Goal: Information Seeking & Learning: Learn about a topic

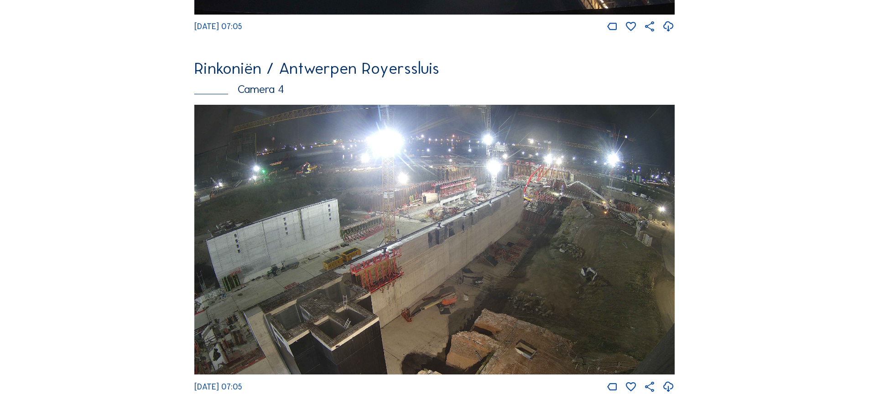
scroll to position [1505, 0]
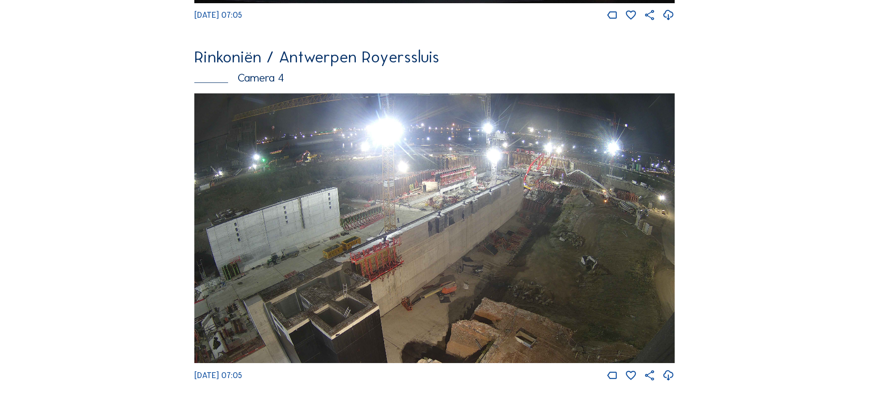
click at [583, 202] on img at bounding box center [434, 228] width 480 height 270
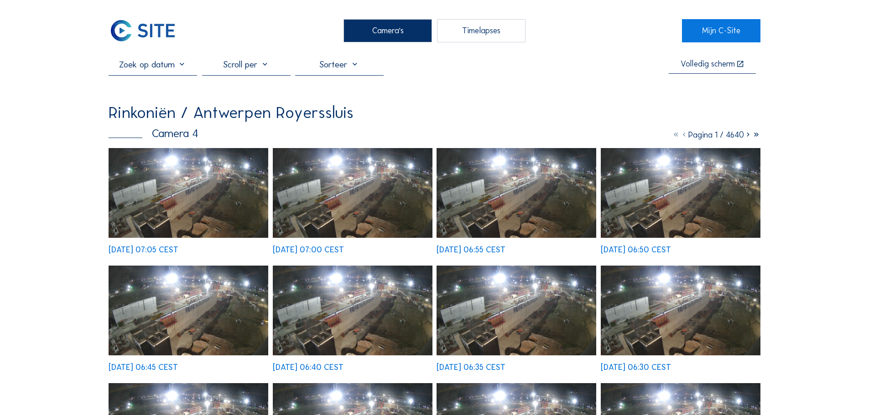
click at [202, 188] on img at bounding box center [189, 193] width 160 height 90
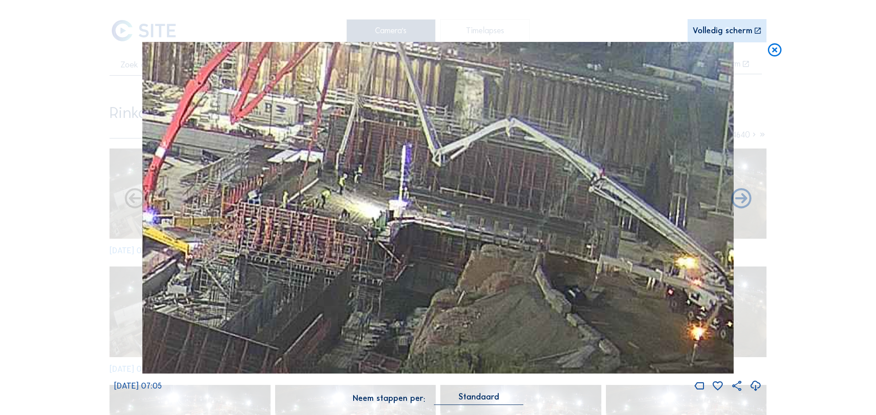
drag, startPoint x: 589, startPoint y: 198, endPoint x: 425, endPoint y: 210, distance: 164.1
click at [425, 210] on img at bounding box center [437, 208] width 591 height 332
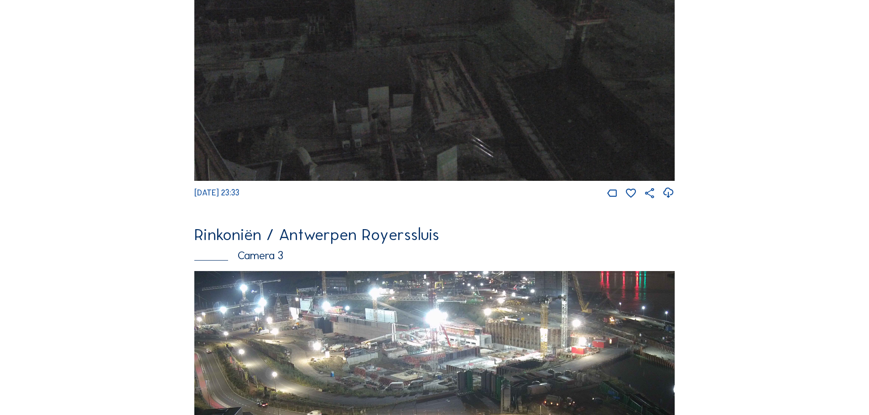
scroll to position [1149, 0]
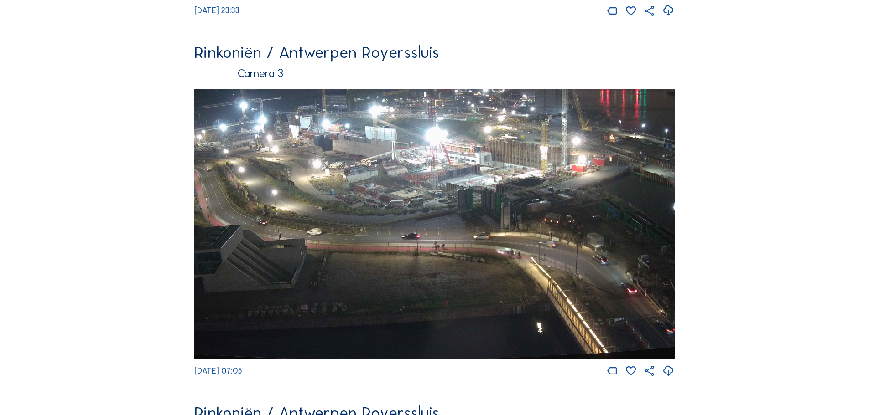
click at [426, 185] on img at bounding box center [434, 224] width 480 height 270
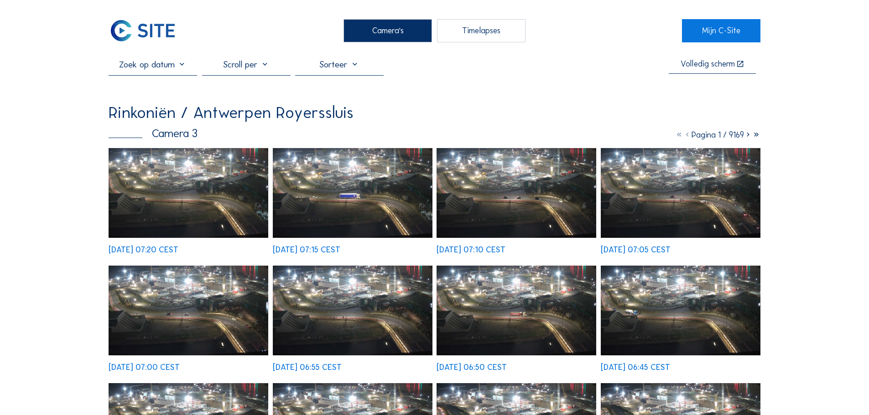
click at [121, 178] on img at bounding box center [189, 193] width 160 height 90
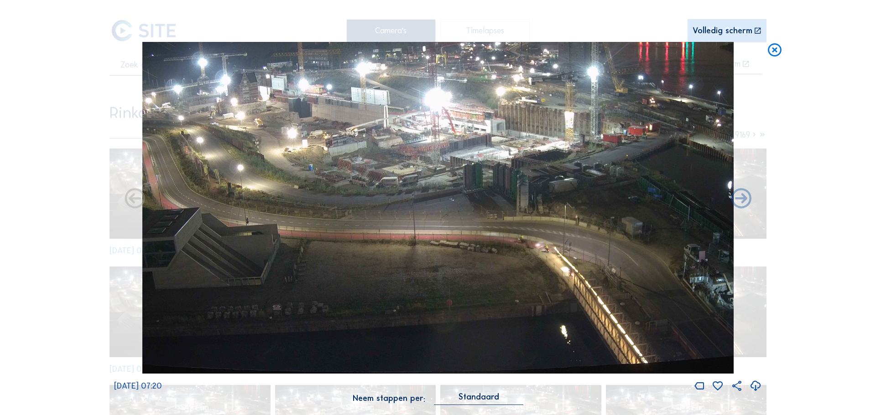
click at [768, 47] on icon at bounding box center [774, 50] width 16 height 17
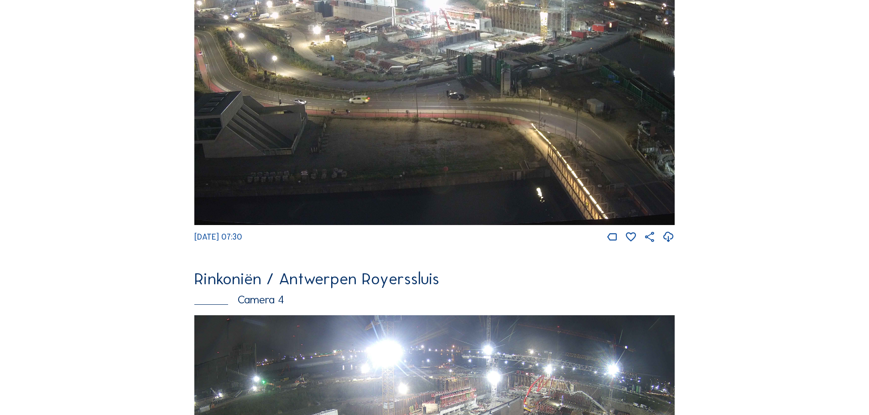
scroll to position [1597, 0]
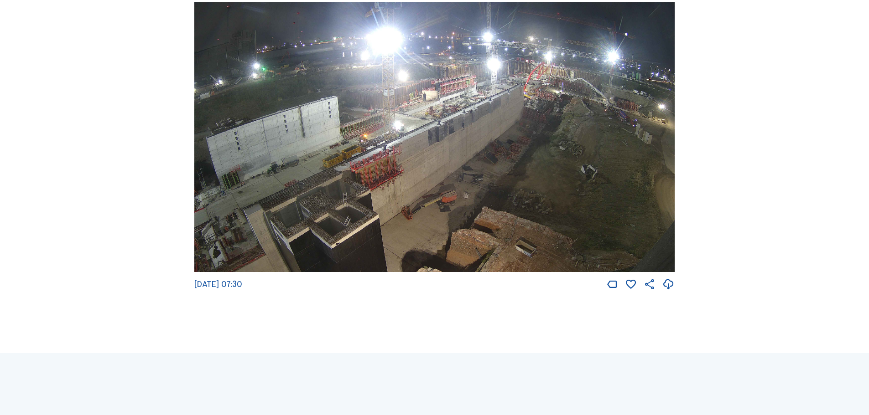
click at [556, 90] on img at bounding box center [434, 137] width 480 height 270
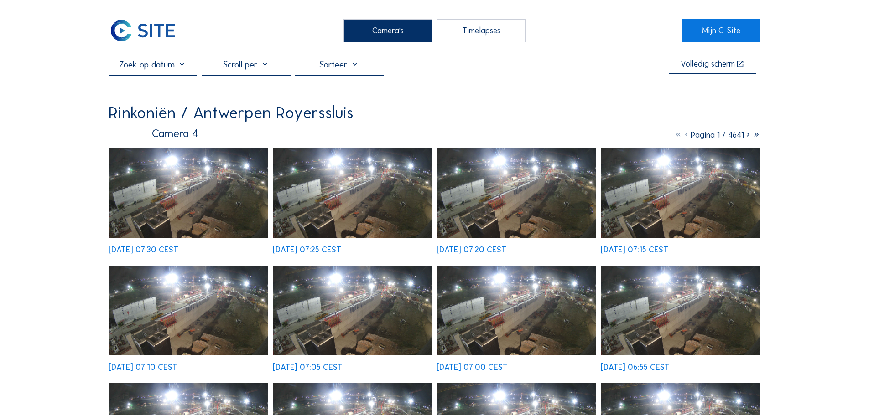
click at [215, 192] on img at bounding box center [189, 193] width 160 height 90
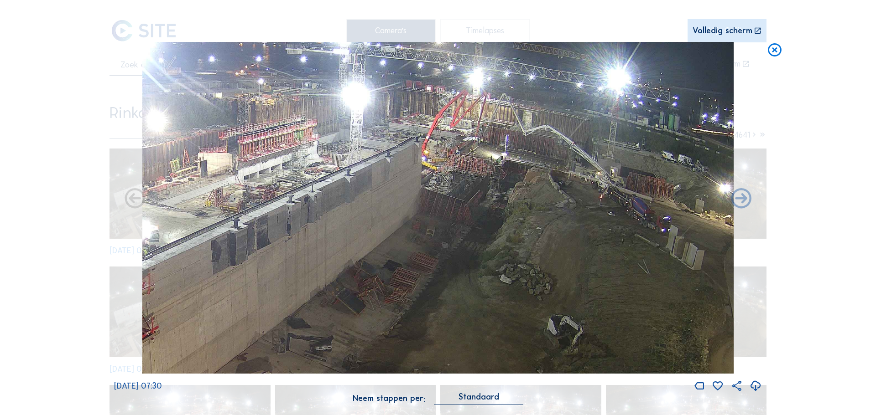
click at [774, 48] on icon at bounding box center [774, 50] width 16 height 17
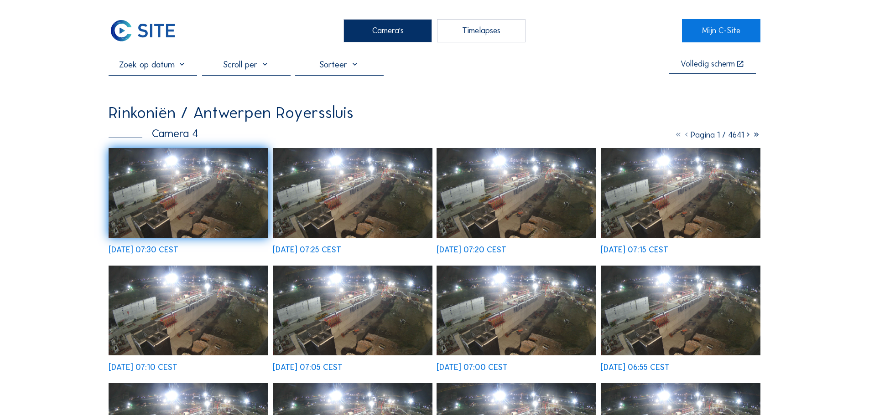
click at [745, 139] on icon at bounding box center [748, 135] width 8 height 10
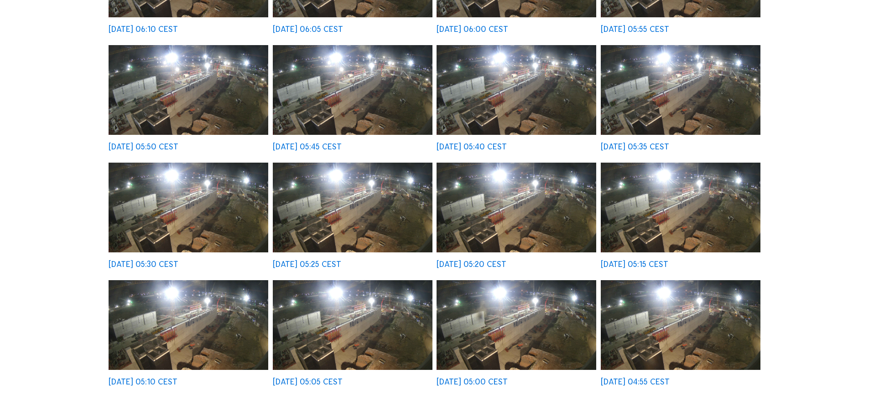
scroll to position [46, 0]
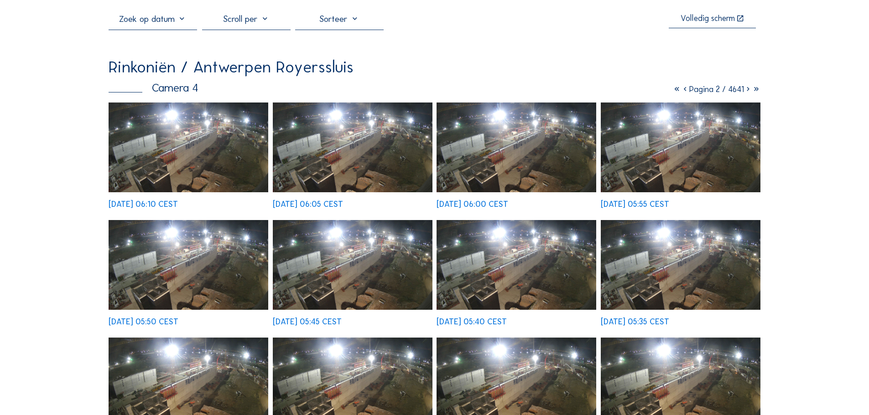
click at [746, 89] on icon at bounding box center [748, 89] width 8 height 10
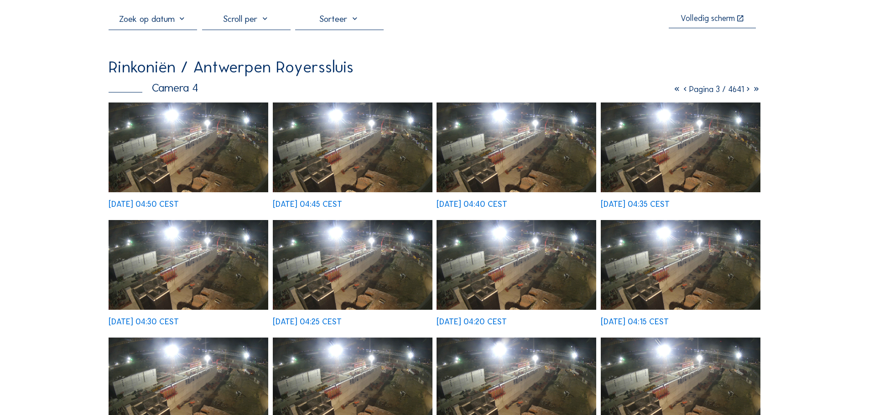
click at [746, 89] on icon at bounding box center [748, 89] width 8 height 10
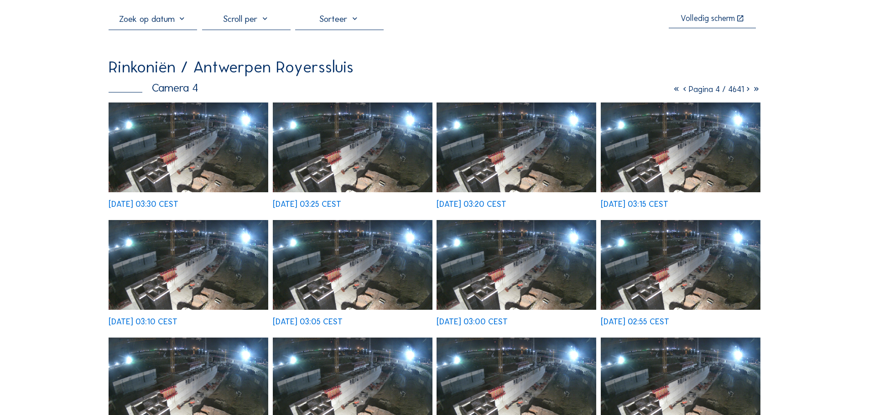
click at [680, 93] on icon at bounding box center [684, 89] width 8 height 10
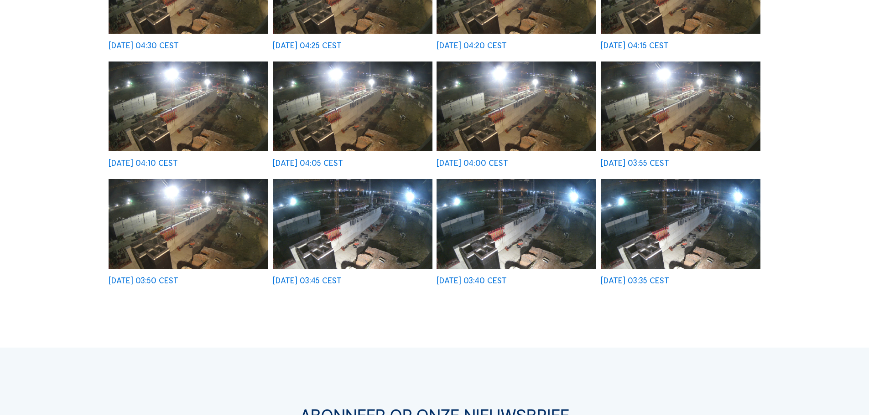
scroll to position [509, 0]
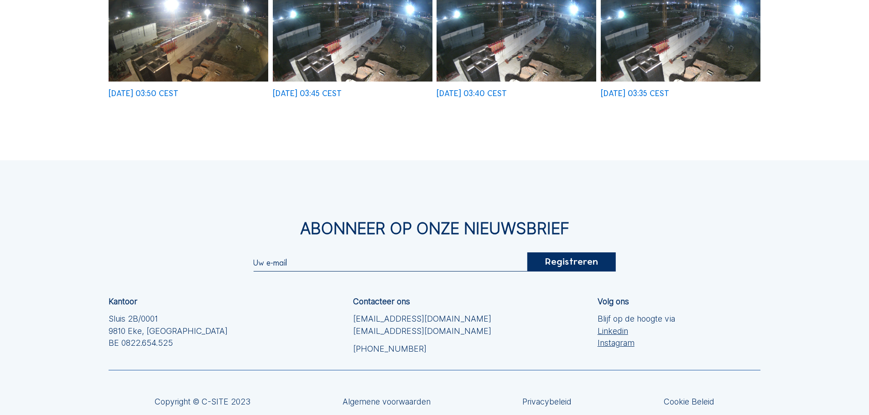
click at [239, 53] on img at bounding box center [189, 37] width 160 height 90
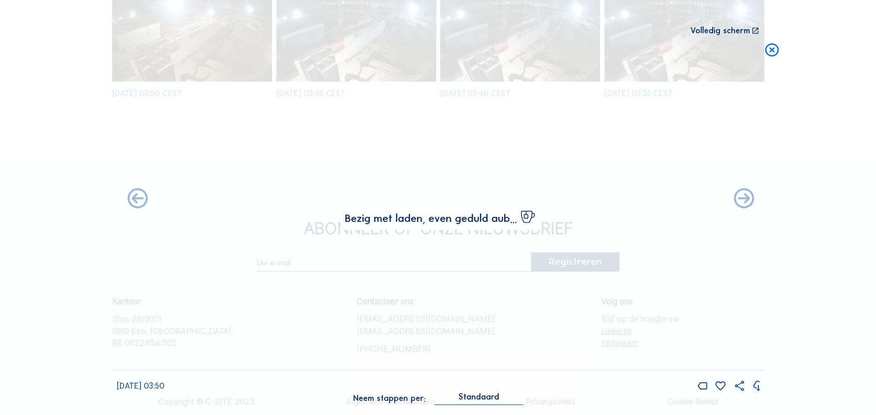
scroll to position [513, 0]
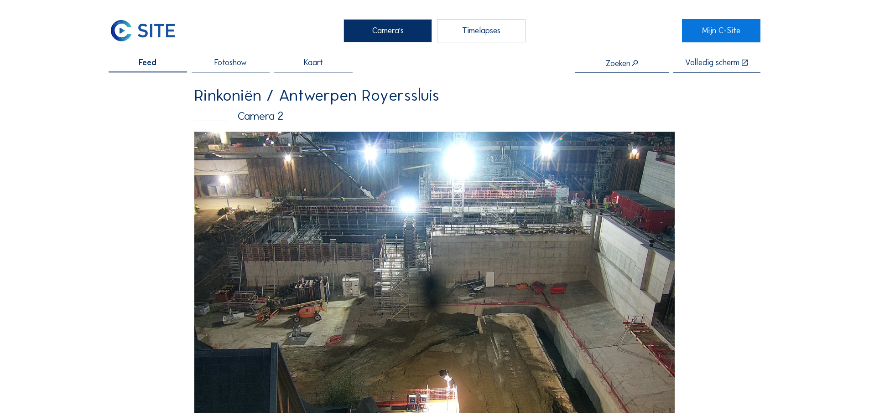
click at [395, 259] on img at bounding box center [434, 273] width 480 height 282
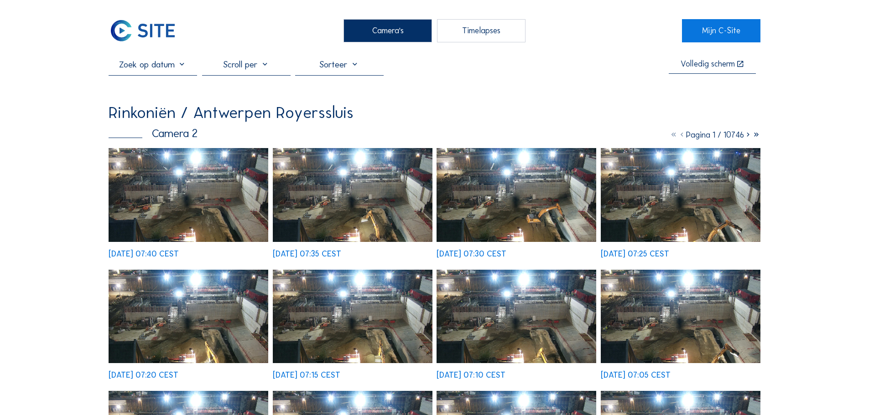
click at [181, 228] on img at bounding box center [189, 194] width 160 height 93
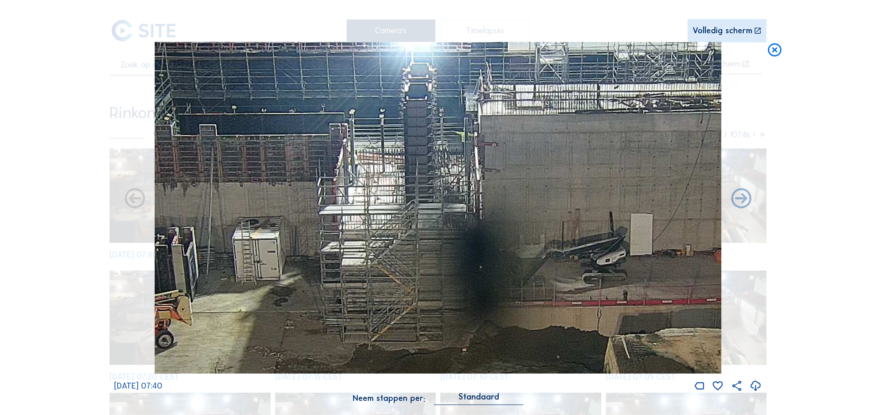
click at [773, 47] on icon at bounding box center [774, 50] width 16 height 17
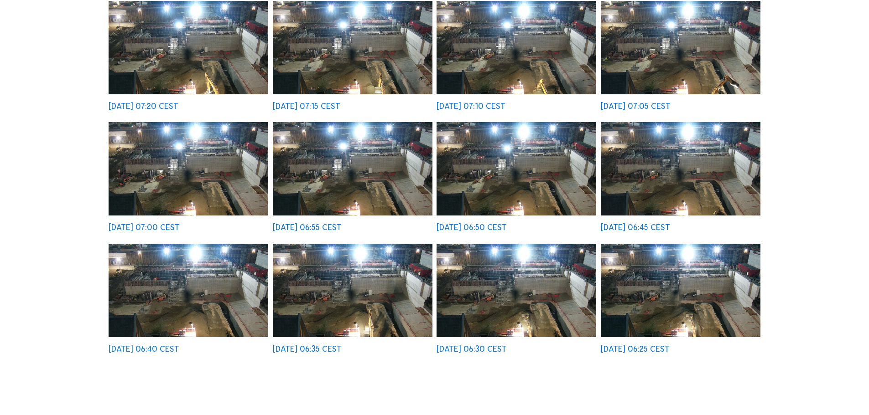
scroll to position [274, 0]
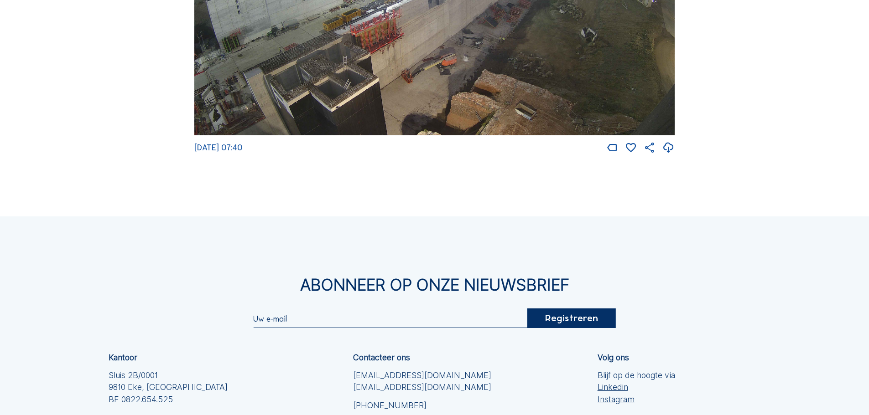
scroll to position [1505, 0]
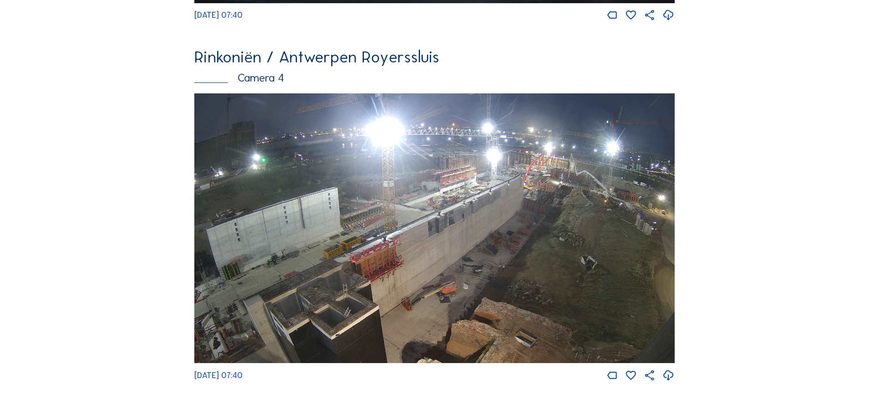
click at [464, 264] on img at bounding box center [434, 228] width 480 height 270
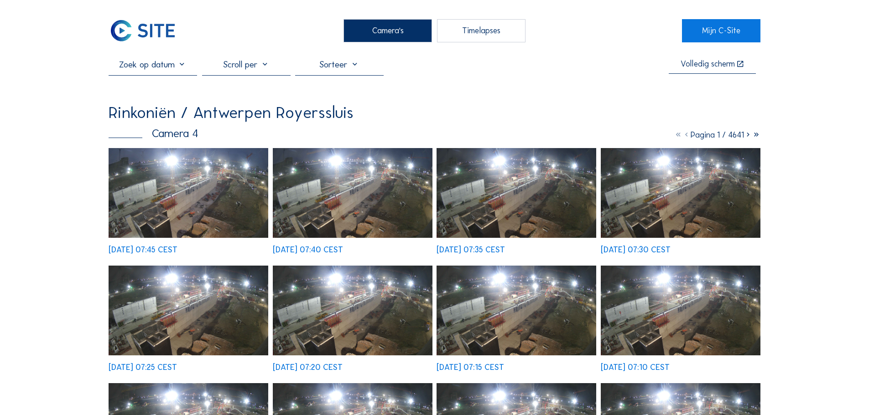
click at [167, 229] on img at bounding box center [189, 193] width 160 height 90
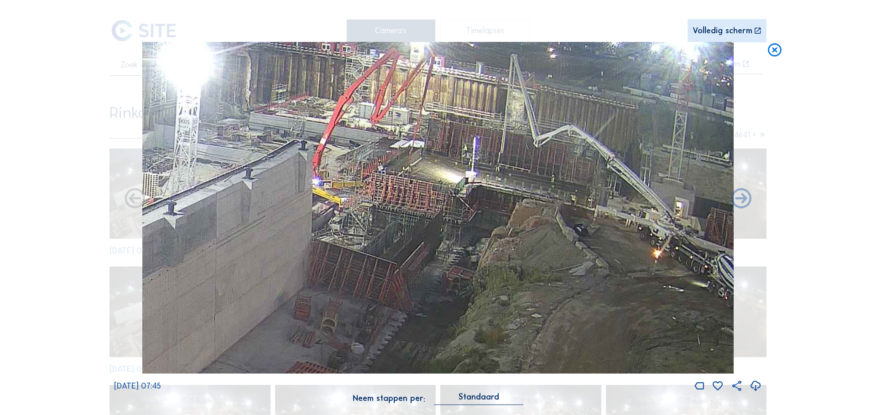
drag, startPoint x: 445, startPoint y: 126, endPoint x: 392, endPoint y: 199, distance: 89.8
click at [392, 199] on img at bounding box center [437, 208] width 591 height 332
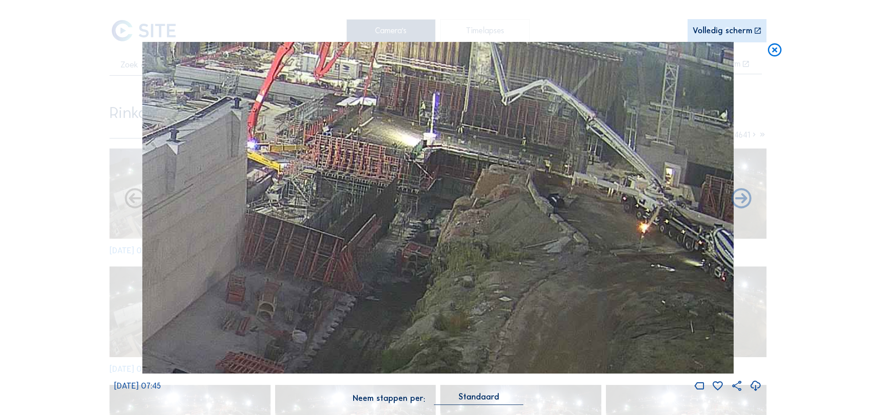
drag, startPoint x: 434, startPoint y: 298, endPoint x: 420, endPoint y: 215, distance: 84.2
click at [420, 215] on img at bounding box center [437, 208] width 591 height 332
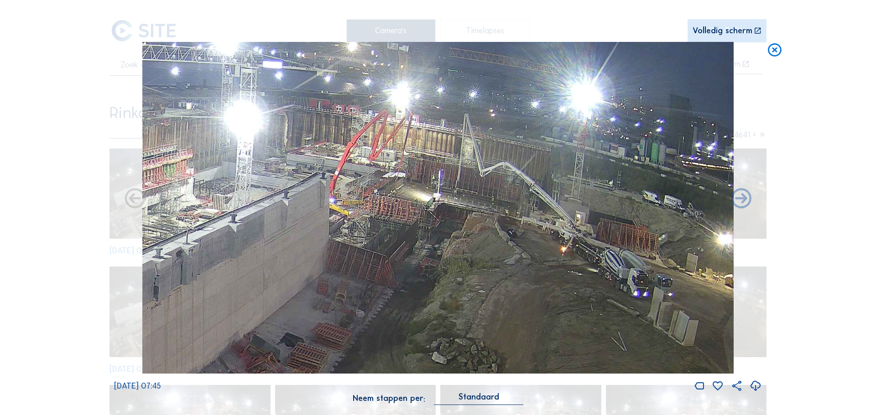
drag, startPoint x: 626, startPoint y: 130, endPoint x: 617, endPoint y: 152, distance: 24.1
click at [617, 152] on img at bounding box center [437, 208] width 591 height 332
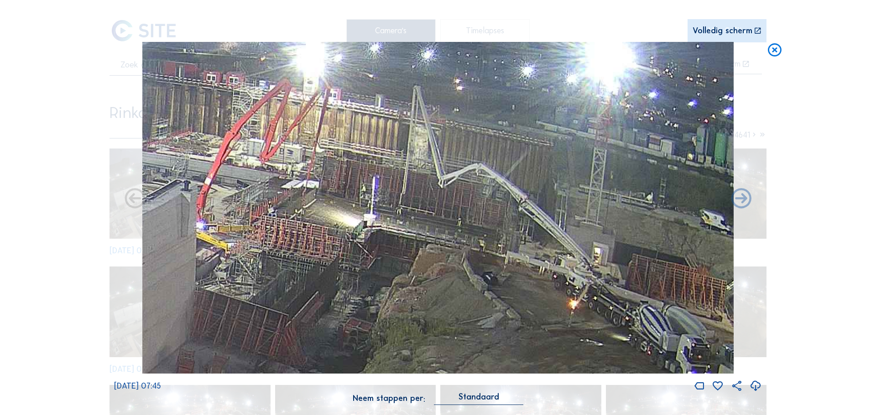
drag, startPoint x: 449, startPoint y: 175, endPoint x: 374, endPoint y: 192, distance: 76.6
click at [374, 192] on img at bounding box center [437, 208] width 591 height 332
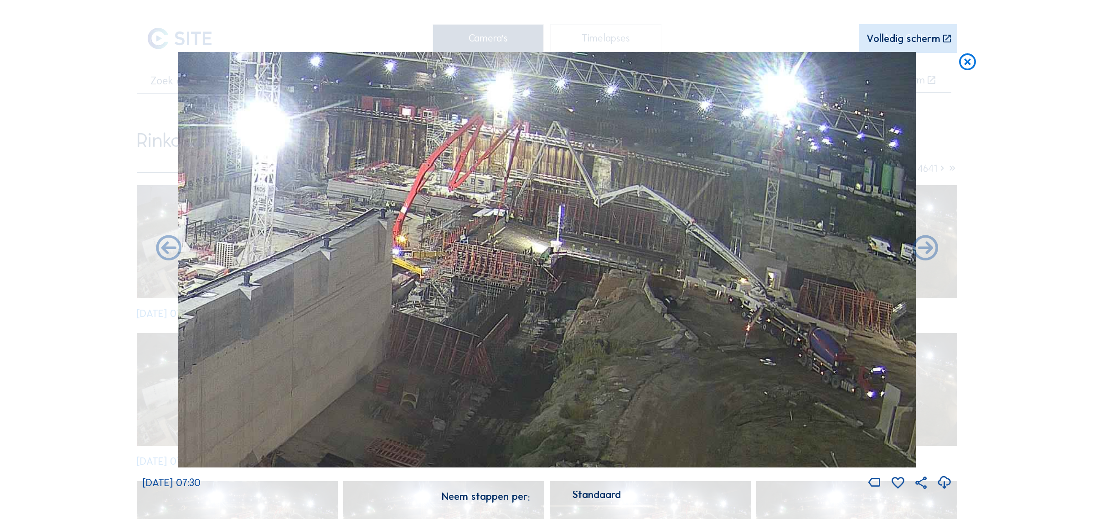
drag, startPoint x: 670, startPoint y: 227, endPoint x: 527, endPoint y: 289, distance: 156.0
click at [527, 289] on img at bounding box center [547, 259] width 738 height 415
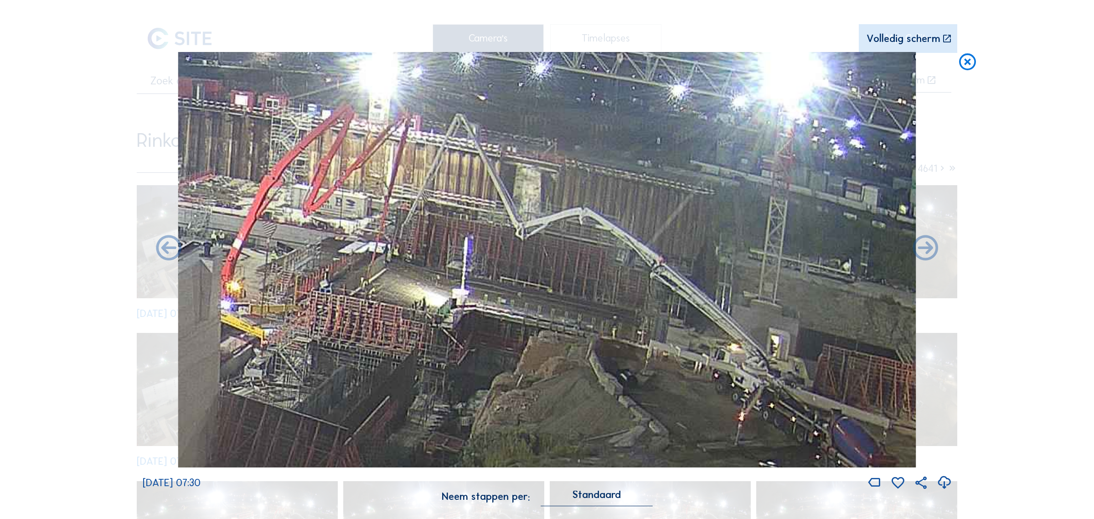
drag, startPoint x: 530, startPoint y: 302, endPoint x: 488, endPoint y: 317, distance: 44.9
click at [488, 317] on img at bounding box center [547, 259] width 738 height 415
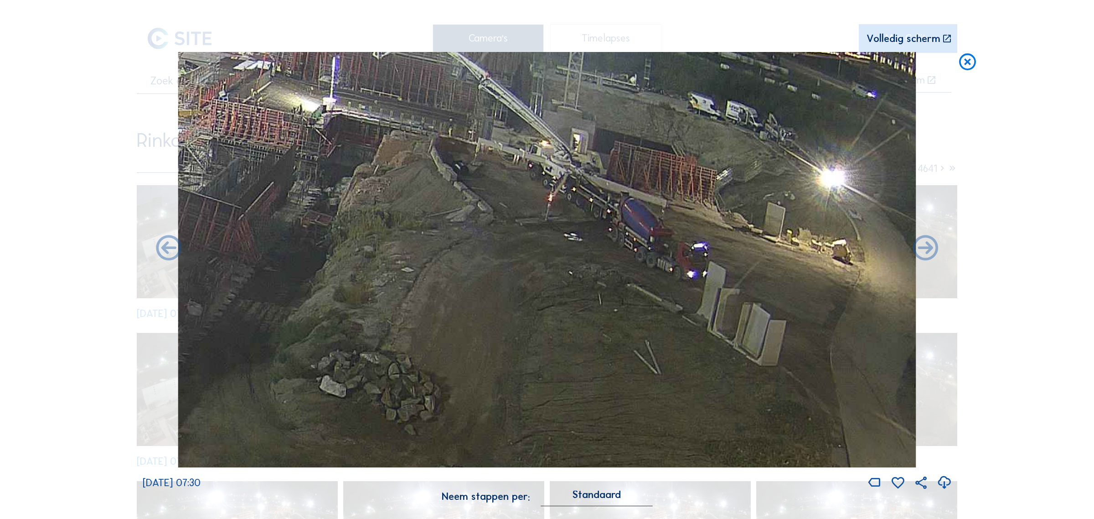
drag, startPoint x: 646, startPoint y: 379, endPoint x: 510, endPoint y: 221, distance: 208.9
click at [510, 221] on img at bounding box center [547, 259] width 738 height 415
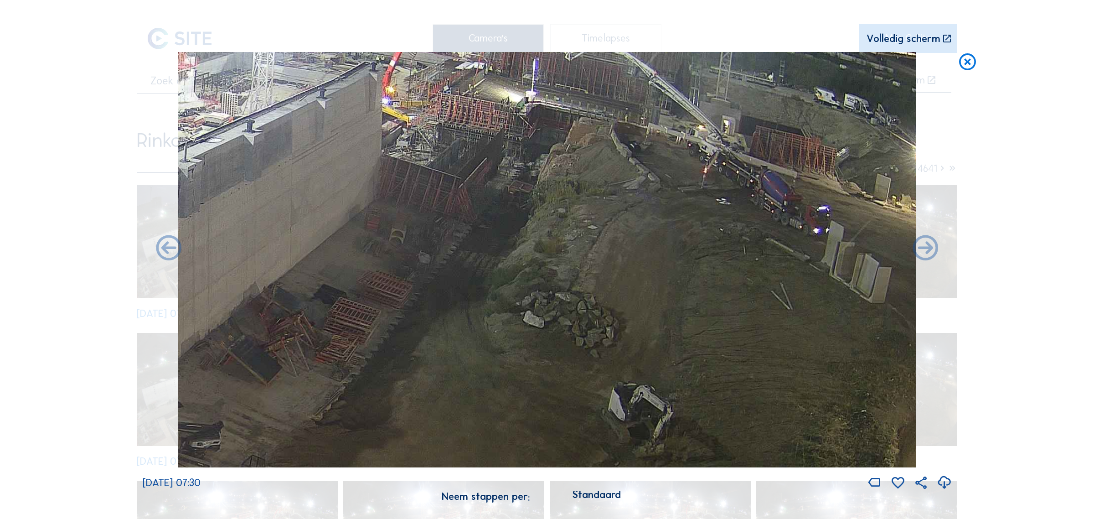
drag, startPoint x: 492, startPoint y: 368, endPoint x: 550, endPoint y: 375, distance: 58.4
click at [550, 374] on img at bounding box center [547, 259] width 738 height 415
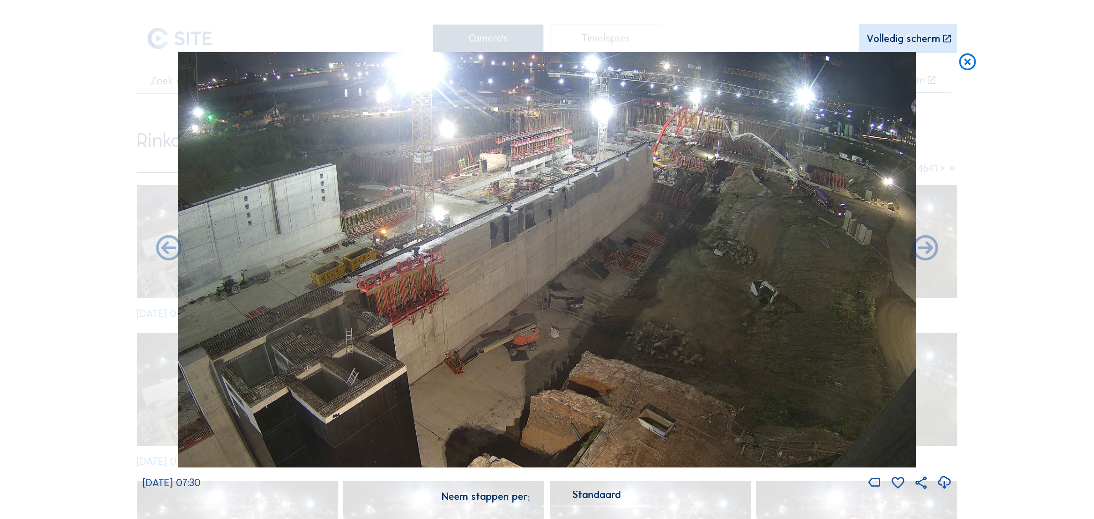
drag, startPoint x: 470, startPoint y: 407, endPoint x: 442, endPoint y: 226, distance: 183.1
click at [443, 226] on img at bounding box center [547, 259] width 738 height 415
click at [868, 70] on icon at bounding box center [968, 62] width 20 height 21
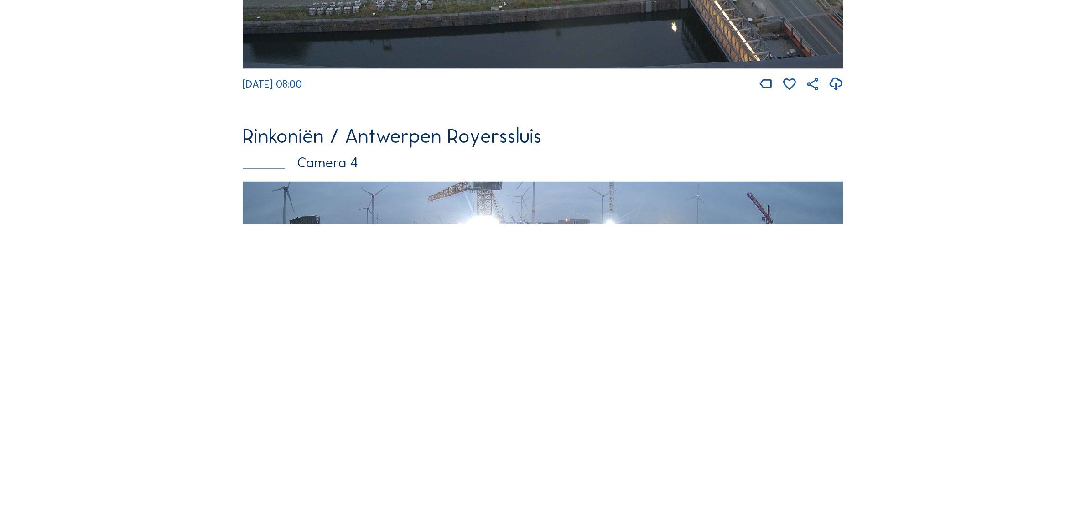
scroll to position [1824, 0]
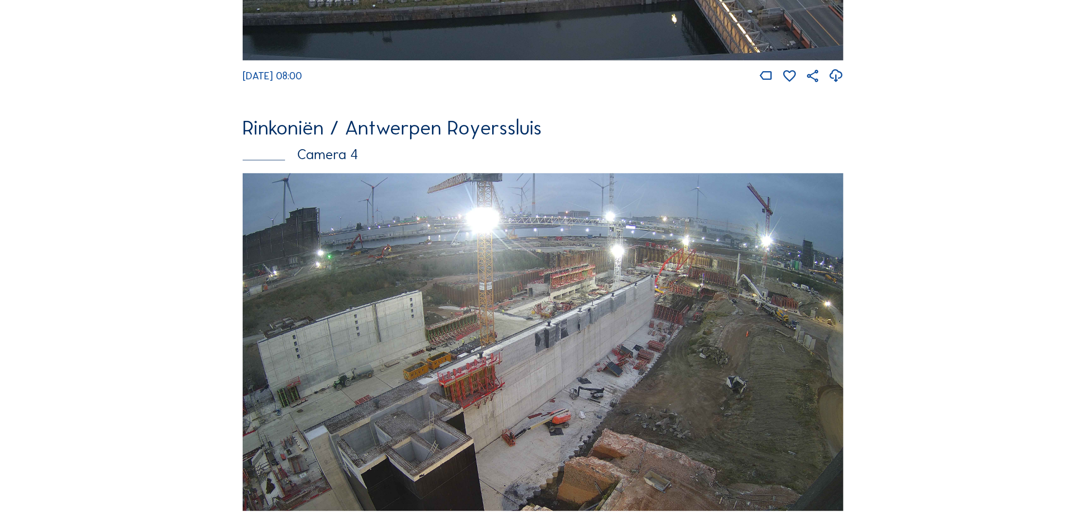
click at [691, 288] on img at bounding box center [543, 342] width 601 height 338
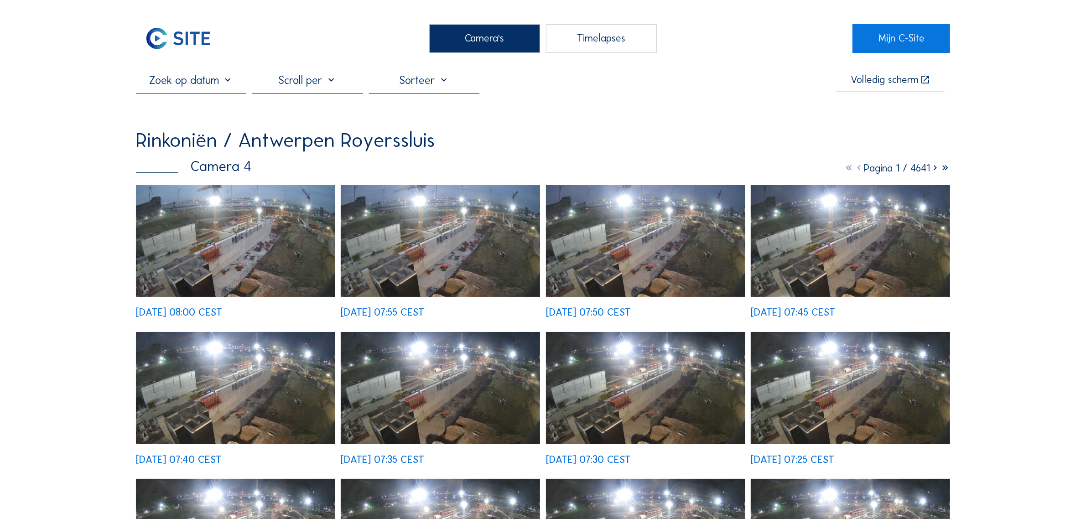
click at [276, 226] on img at bounding box center [235, 241] width 199 height 112
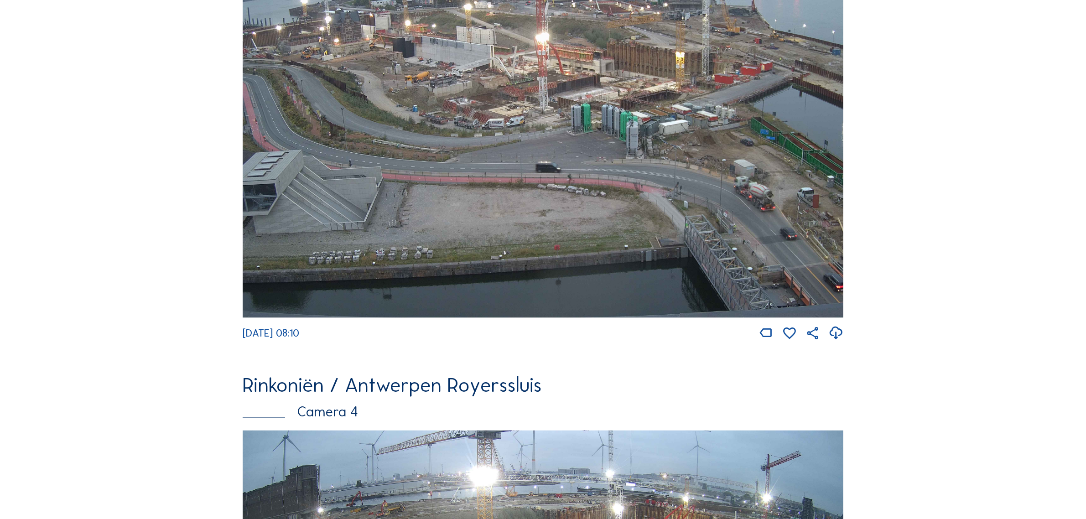
scroll to position [1909, 0]
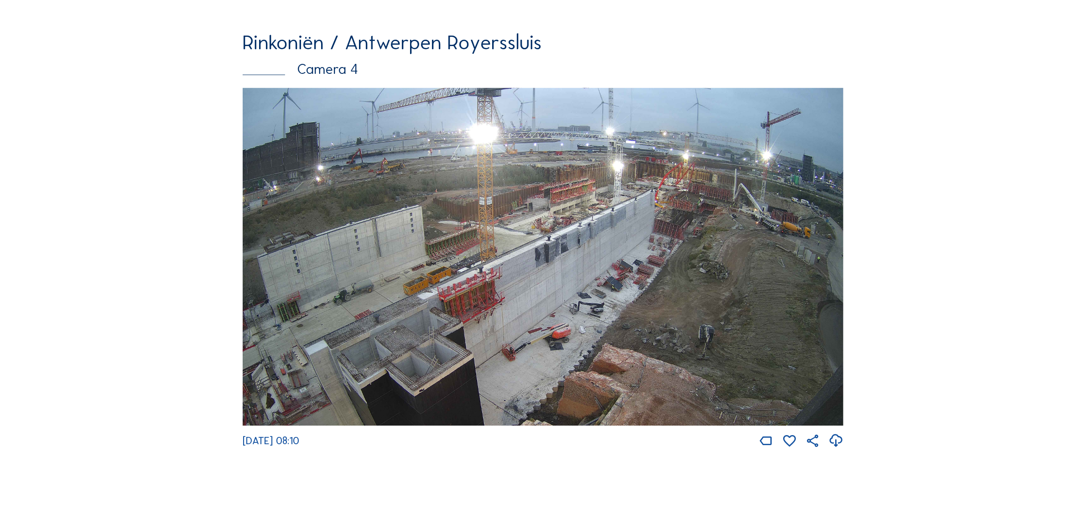
click at [750, 249] on img at bounding box center [543, 257] width 601 height 338
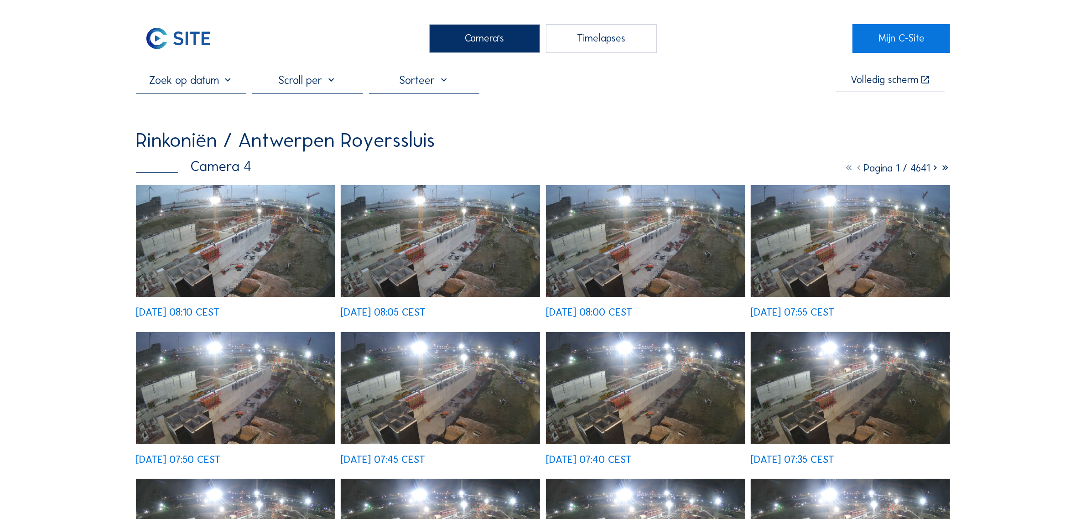
click at [249, 192] on img at bounding box center [235, 241] width 199 height 112
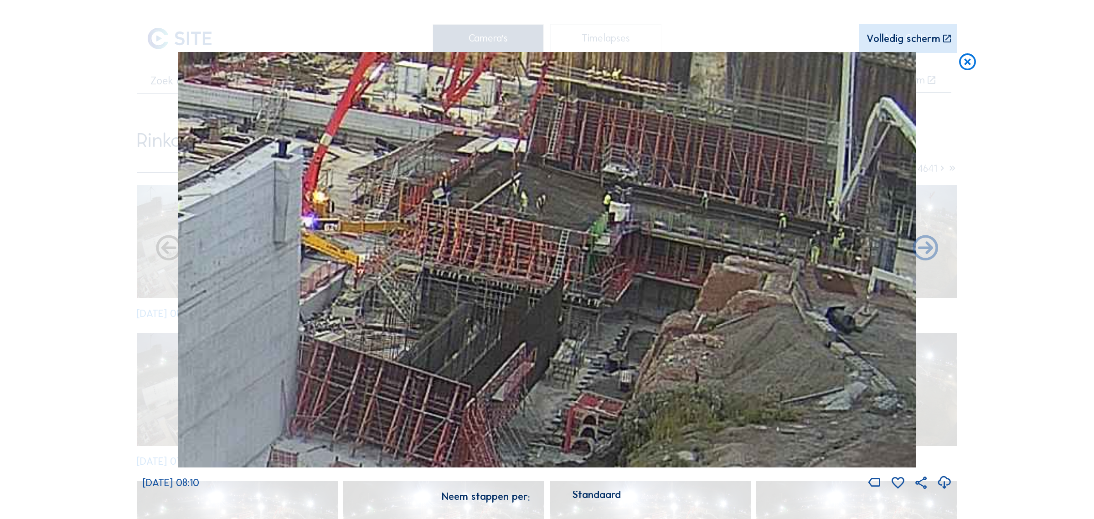
drag, startPoint x: 717, startPoint y: 247, endPoint x: 588, endPoint y: 236, distance: 129.5
click at [588, 236] on img at bounding box center [547, 259] width 738 height 415
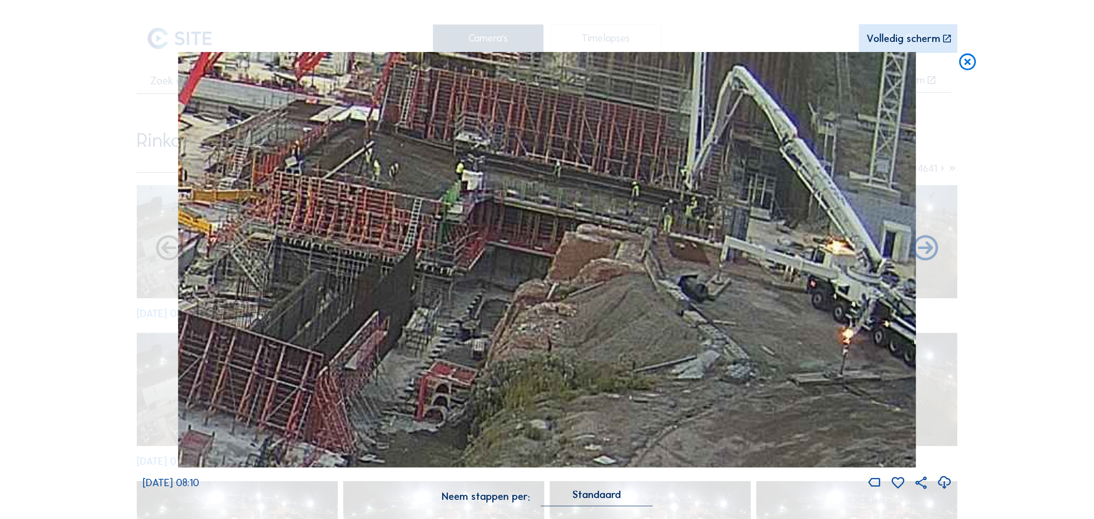
drag, startPoint x: 515, startPoint y: 226, endPoint x: 465, endPoint y: 211, distance: 52.4
click at [465, 211] on img at bounding box center [547, 259] width 738 height 415
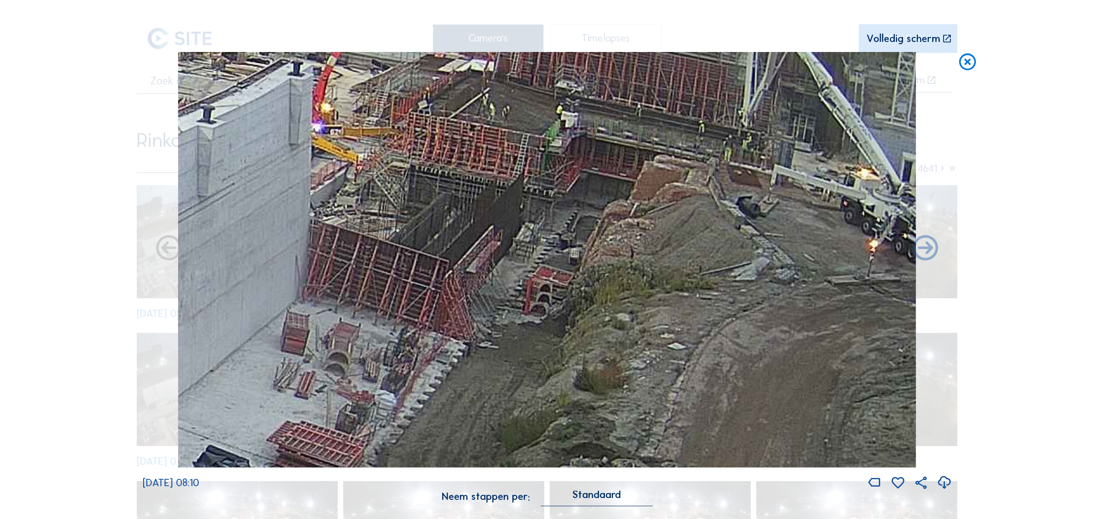
drag, startPoint x: 401, startPoint y: 264, endPoint x: 432, endPoint y: 238, distance: 39.8
click at [432, 238] on img at bounding box center [547, 259] width 738 height 415
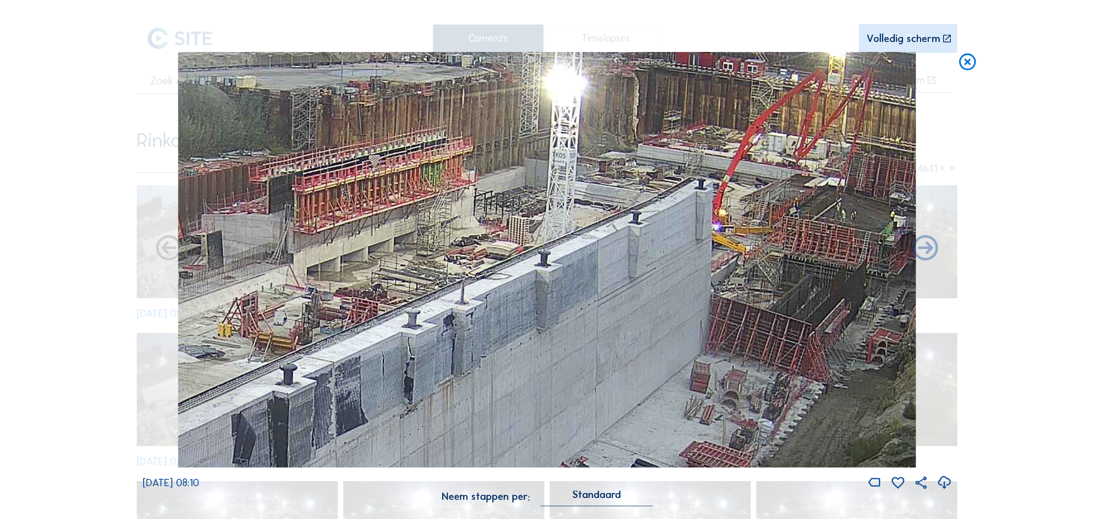
drag, startPoint x: 340, startPoint y: 211, endPoint x: 723, endPoint y: 279, distance: 388.6
click at [723, 279] on img at bounding box center [547, 259] width 738 height 415
click at [963, 63] on icon at bounding box center [968, 62] width 20 height 21
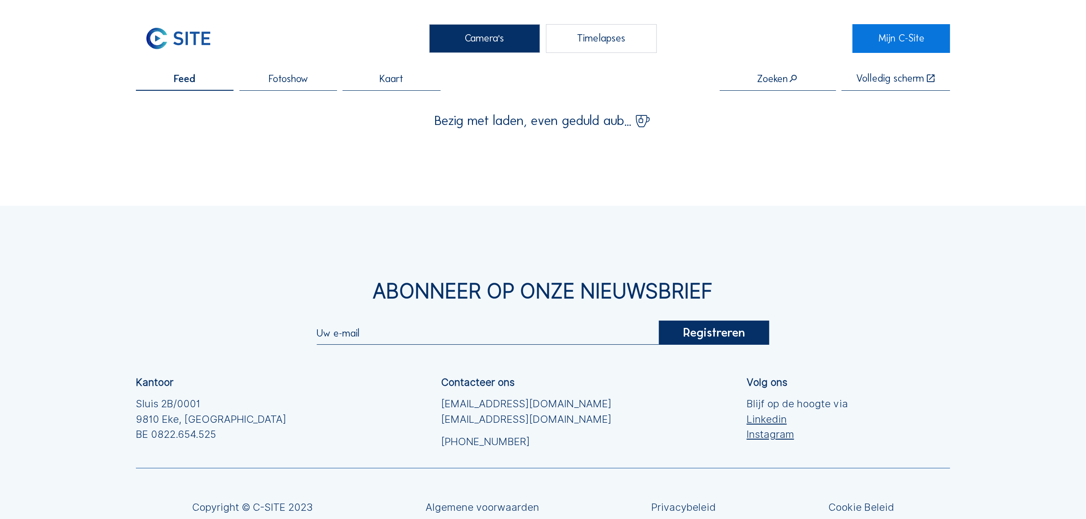
scroll to position [97, 0]
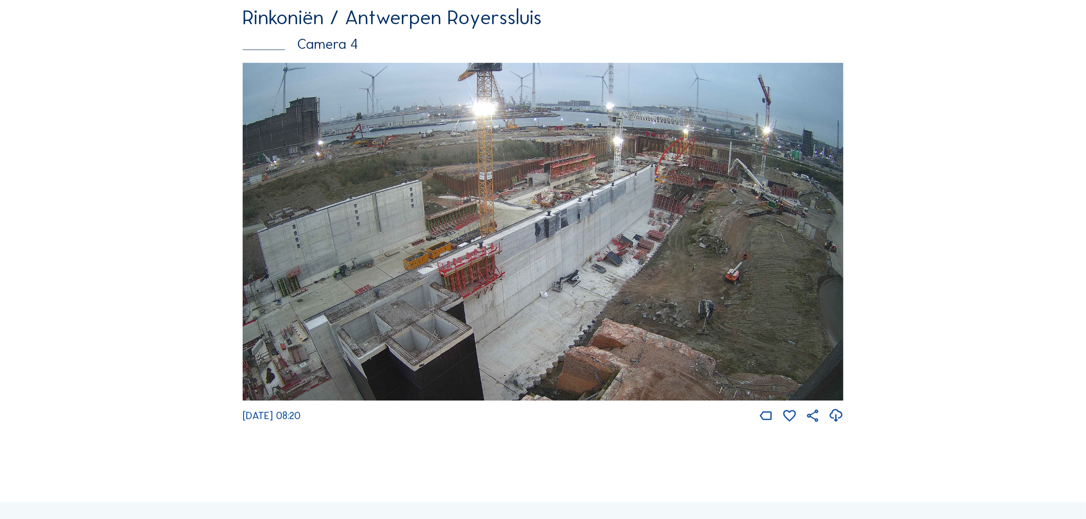
scroll to position [1939, 0]
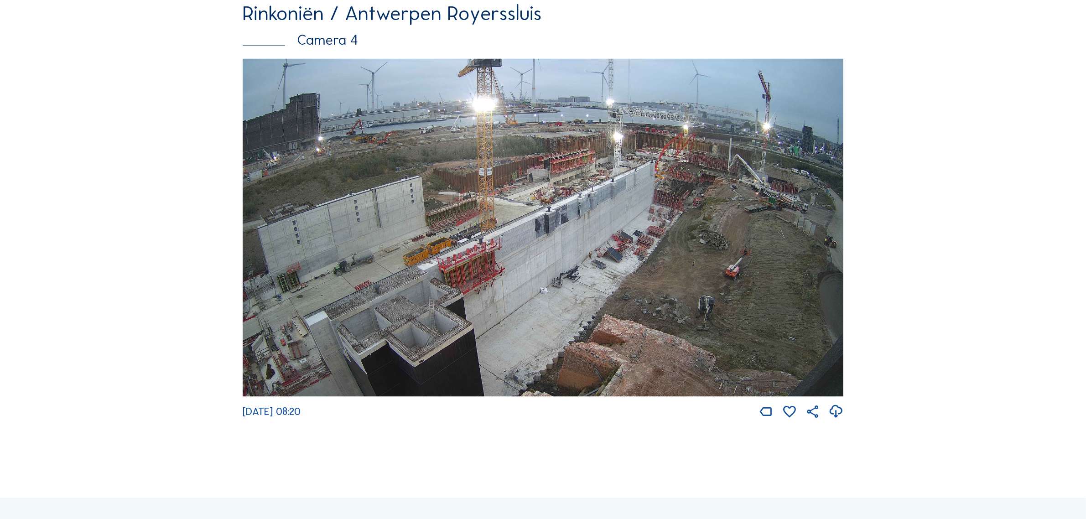
click at [726, 223] on img at bounding box center [543, 228] width 601 height 338
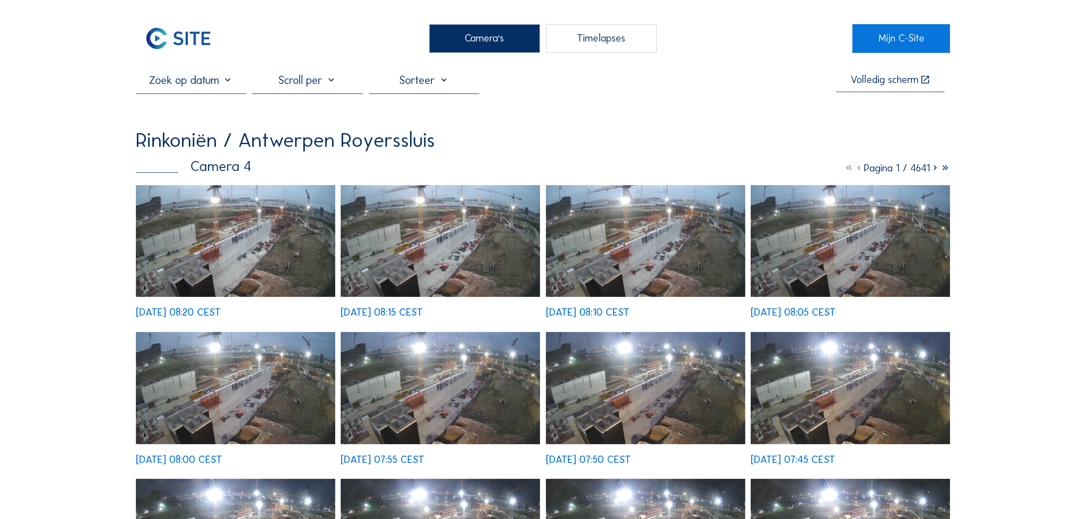
click at [235, 224] on img at bounding box center [235, 241] width 199 height 112
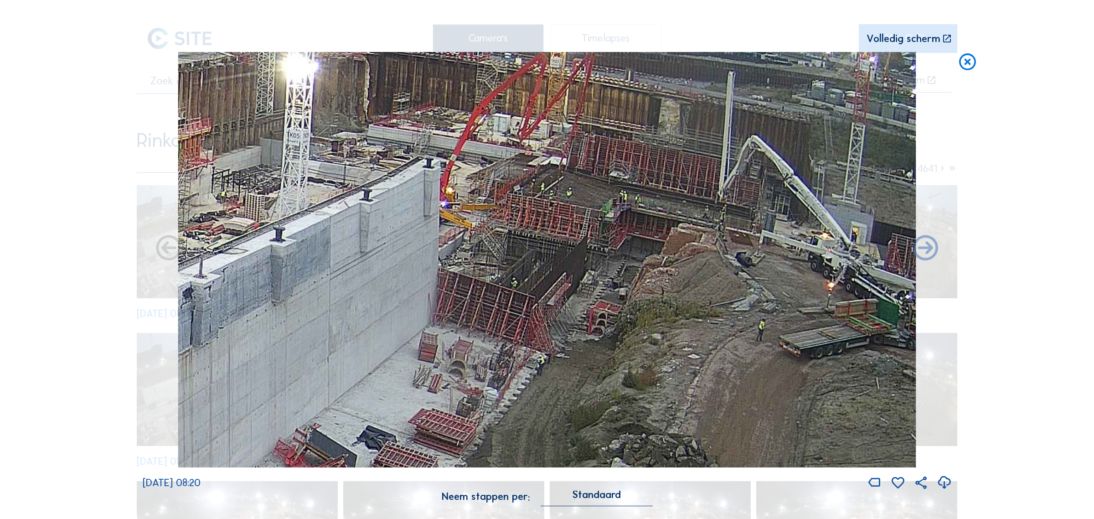
drag, startPoint x: 590, startPoint y: 213, endPoint x: 525, endPoint y: 295, distance: 104.2
click at [525, 295] on img at bounding box center [547, 259] width 738 height 415
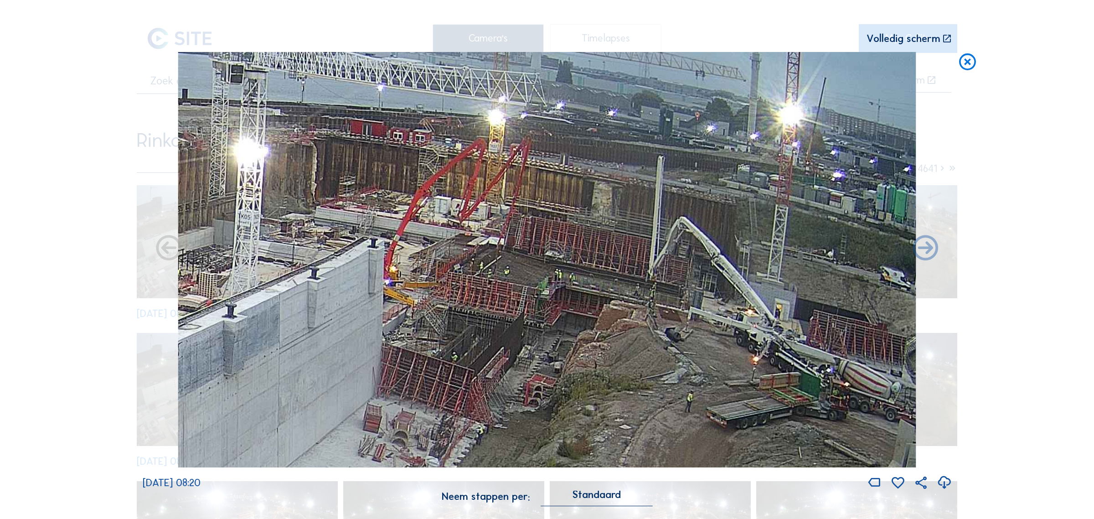
click at [968, 57] on icon at bounding box center [968, 62] width 20 height 21
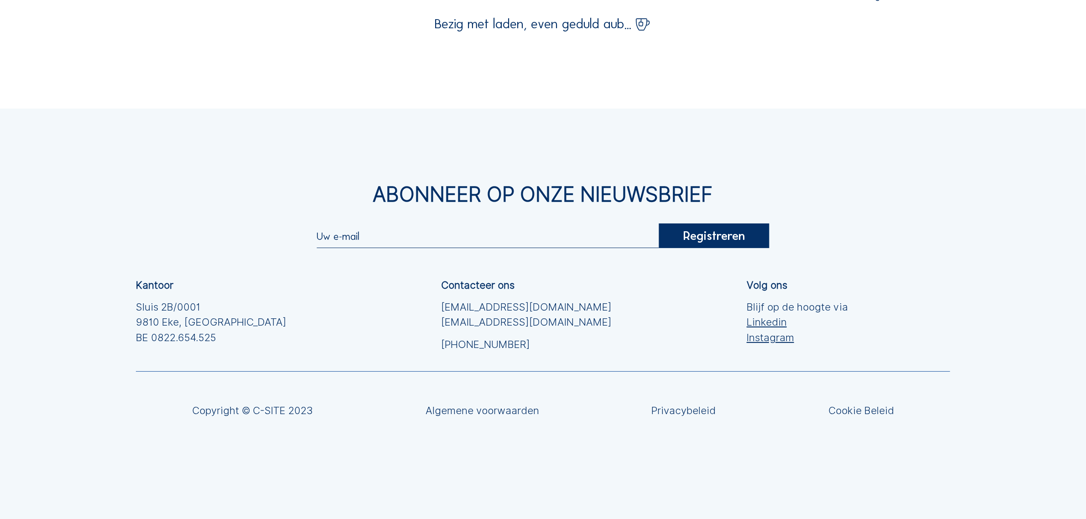
scroll to position [176, 0]
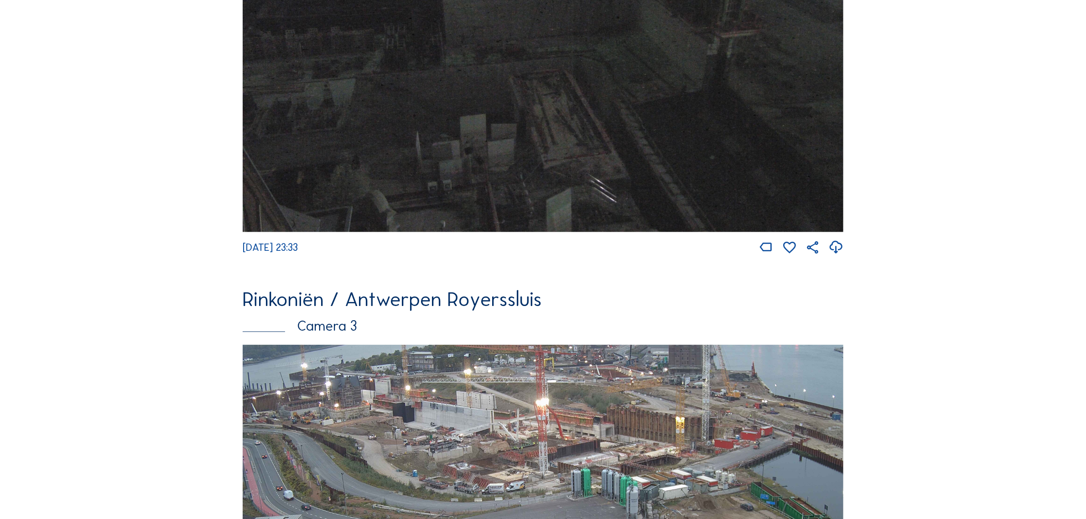
scroll to position [1545, 0]
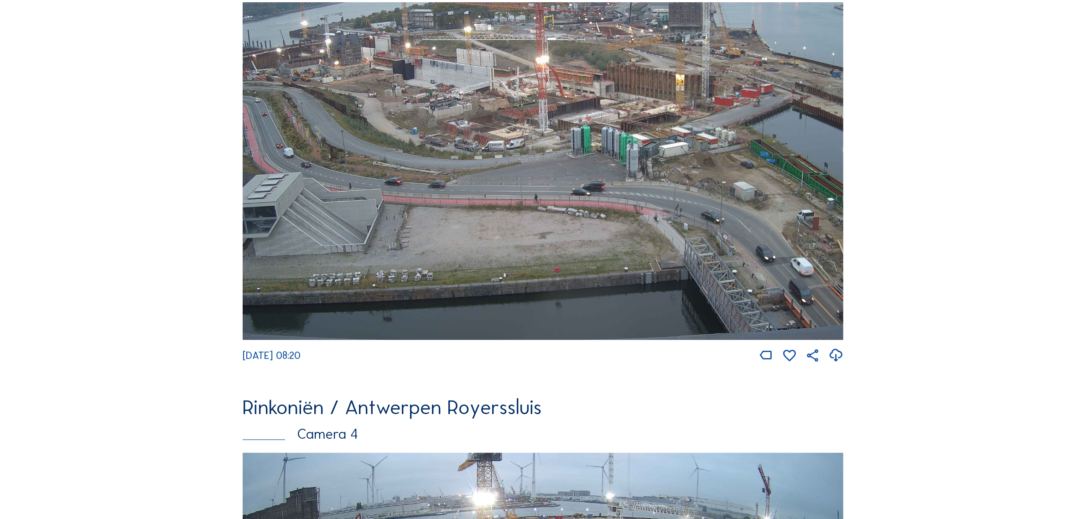
click at [728, 169] on img at bounding box center [543, 171] width 601 height 338
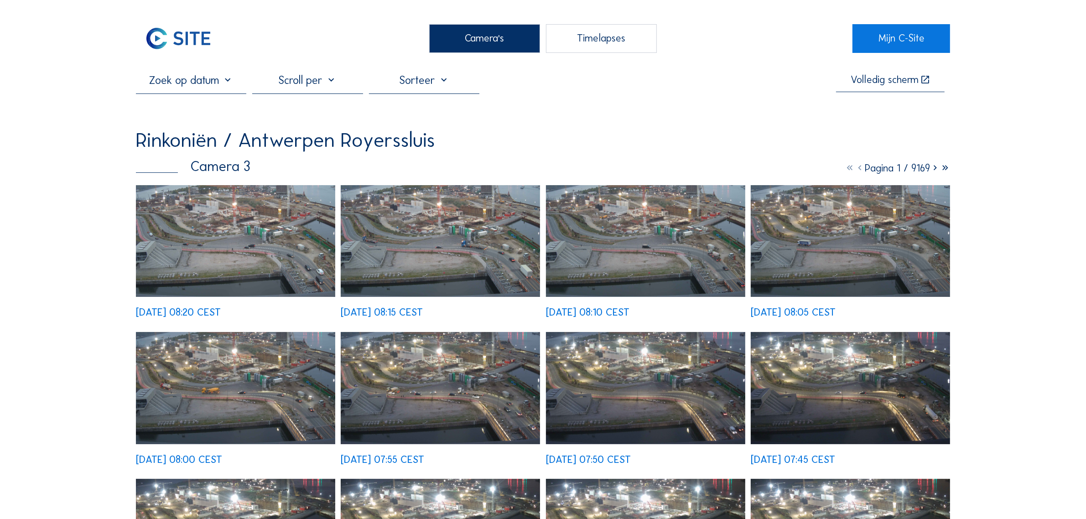
click at [234, 245] on img at bounding box center [235, 241] width 199 height 112
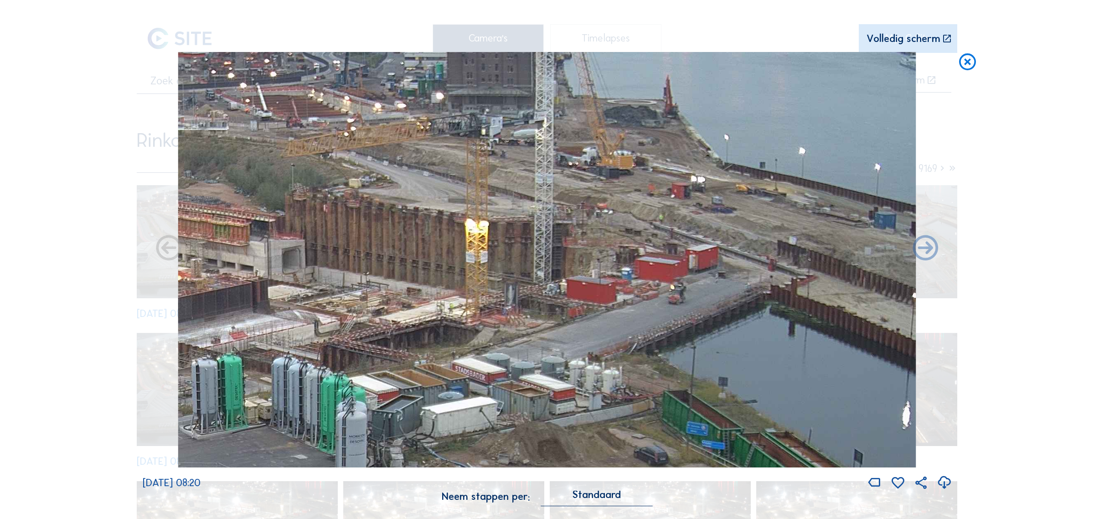
drag, startPoint x: 840, startPoint y: 195, endPoint x: 572, endPoint y: 376, distance: 323.0
click at [572, 376] on img at bounding box center [547, 259] width 738 height 415
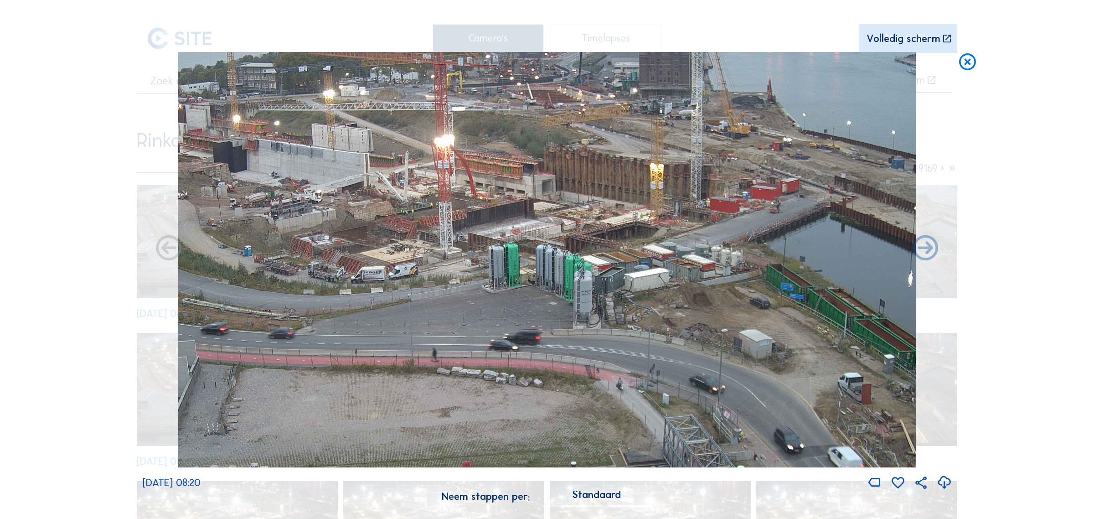
drag, startPoint x: 1051, startPoint y: 144, endPoint x: 1042, endPoint y: 113, distance: 31.8
click at [1052, 142] on div "Scroll om door de tijd te reizen | Druk op de 'Alt'-knop + scroll om te Zoomen …" at bounding box center [547, 259] width 1094 height 519
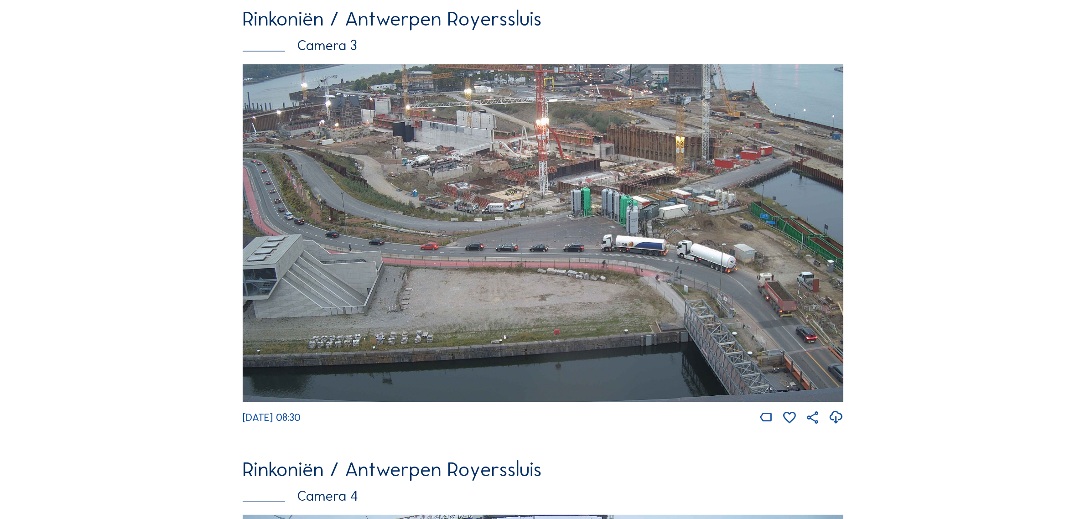
scroll to position [1825, 0]
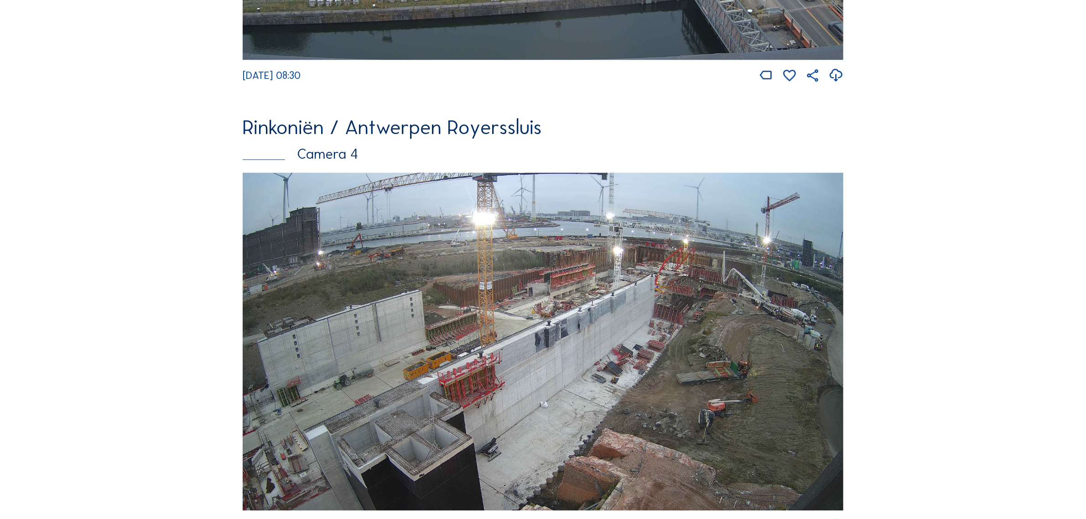
click at [691, 340] on img at bounding box center [543, 342] width 601 height 338
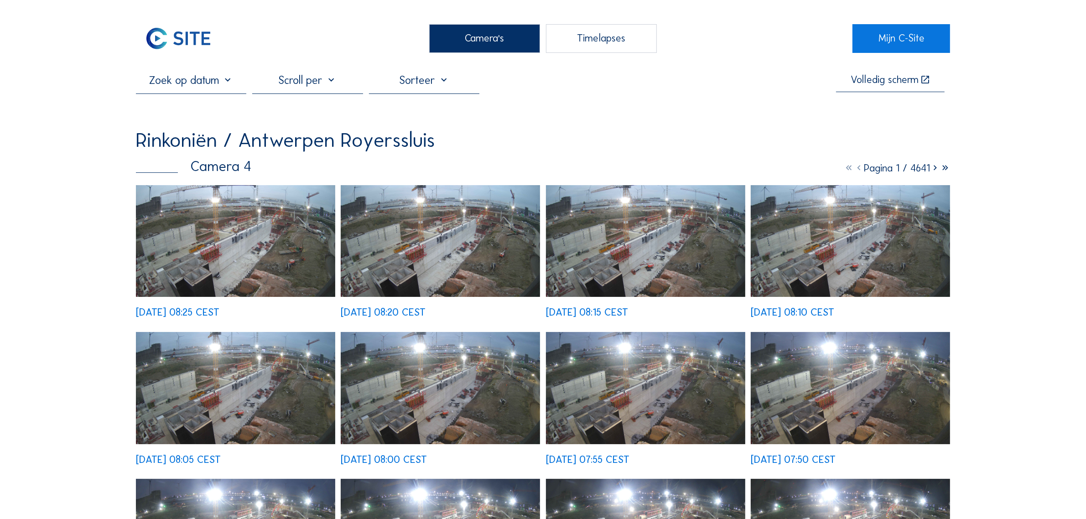
click at [280, 237] on img at bounding box center [235, 241] width 199 height 112
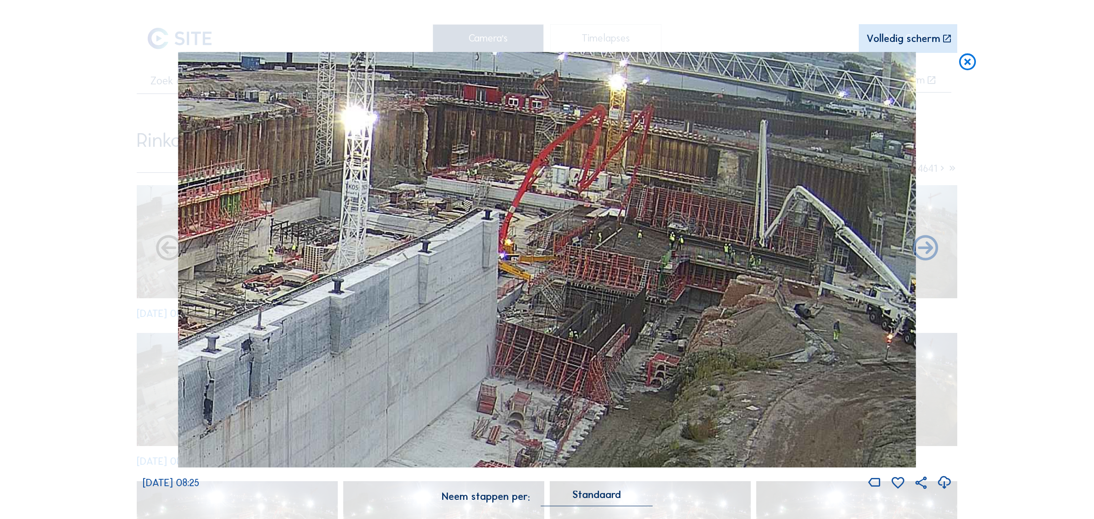
drag, startPoint x: 755, startPoint y: 156, endPoint x: 697, endPoint y: 263, distance: 121.4
click at [697, 263] on img at bounding box center [547, 259] width 738 height 415
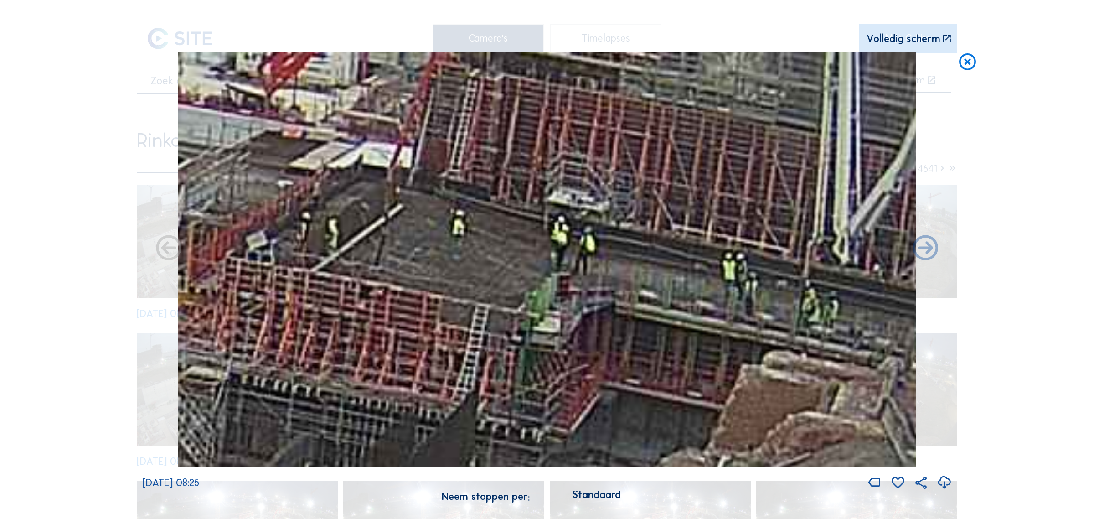
drag, startPoint x: 559, startPoint y: 278, endPoint x: 386, endPoint y: 282, distance: 172.9
click at [386, 282] on img at bounding box center [547, 259] width 738 height 415
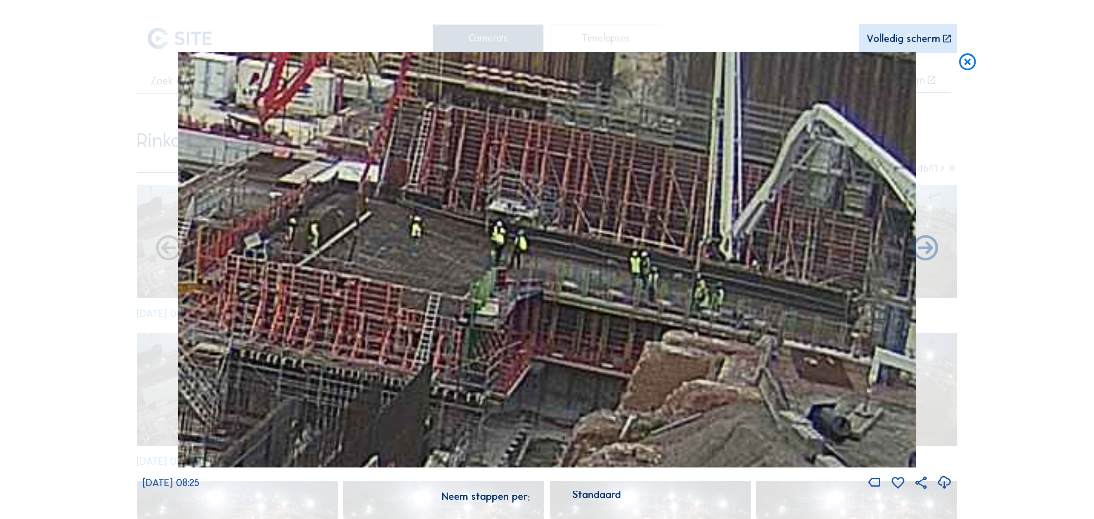
drag, startPoint x: 649, startPoint y: 263, endPoint x: 610, endPoint y: 260, distance: 38.9
click at [610, 260] on img at bounding box center [547, 259] width 738 height 415
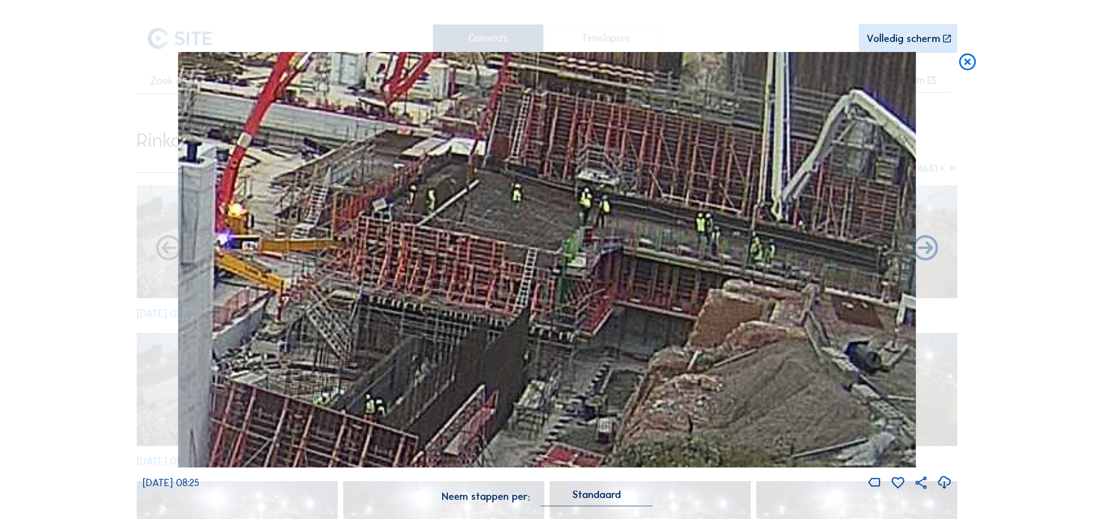
drag, startPoint x: 476, startPoint y: 313, endPoint x: 519, endPoint y: 294, distance: 47.2
click at [519, 294] on img at bounding box center [547, 259] width 738 height 415
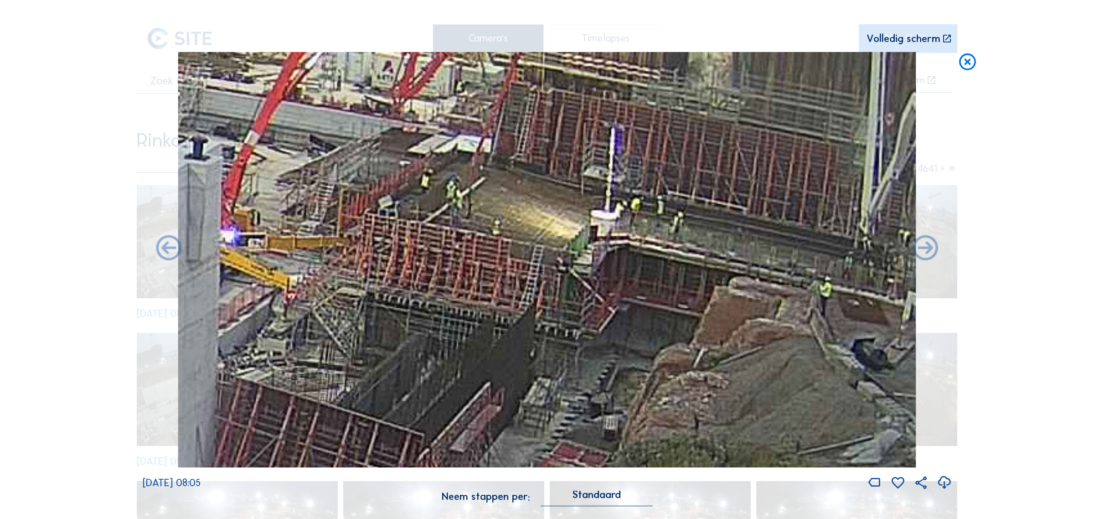
click at [128, 165] on div "Scroll om door de tijd te reizen | Druk op de 'Alt'-knop + scroll om te Zoomen …" at bounding box center [547, 259] width 1094 height 519
click at [968, 62] on icon at bounding box center [968, 62] width 20 height 21
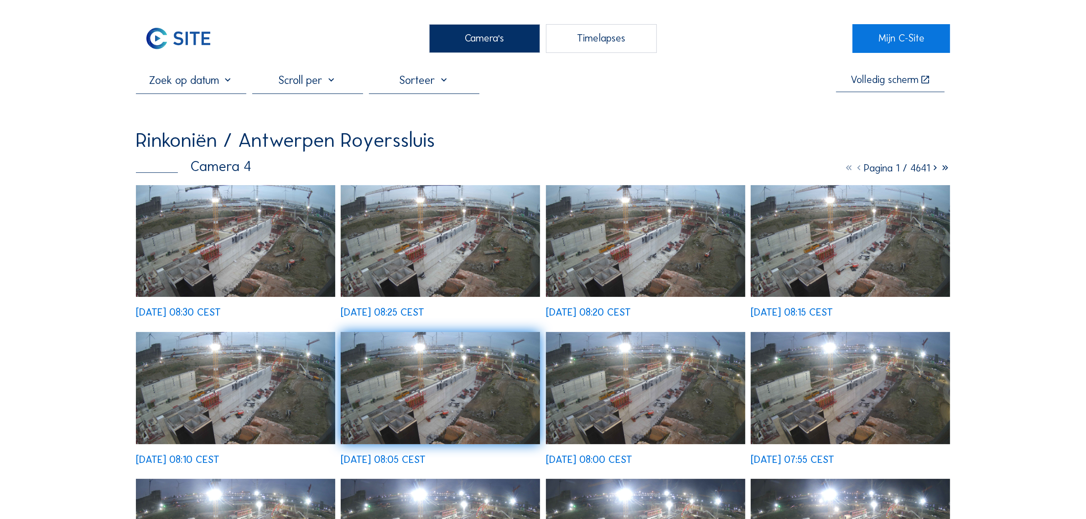
click at [258, 236] on img at bounding box center [235, 241] width 199 height 112
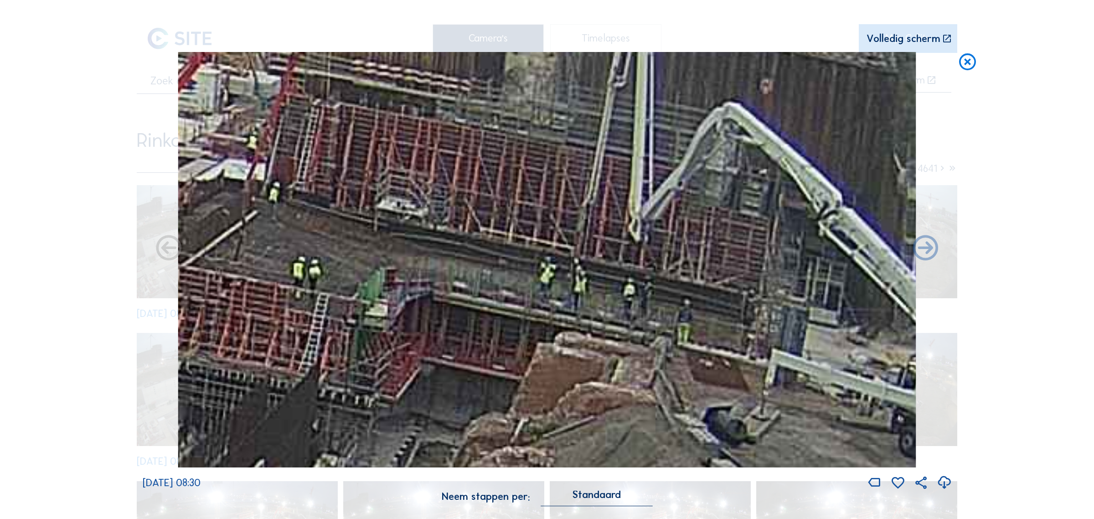
drag, startPoint x: 583, startPoint y: 275, endPoint x: 561, endPoint y: 300, distance: 33.3
click at [561, 300] on img at bounding box center [547, 259] width 738 height 415
click at [974, 67] on icon at bounding box center [968, 62] width 20 height 21
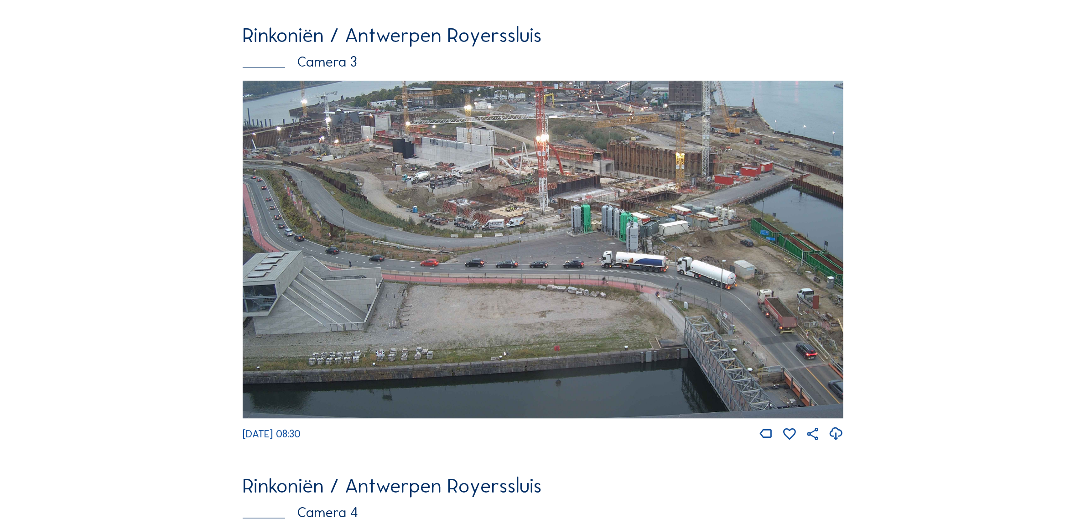
scroll to position [1580, 0]
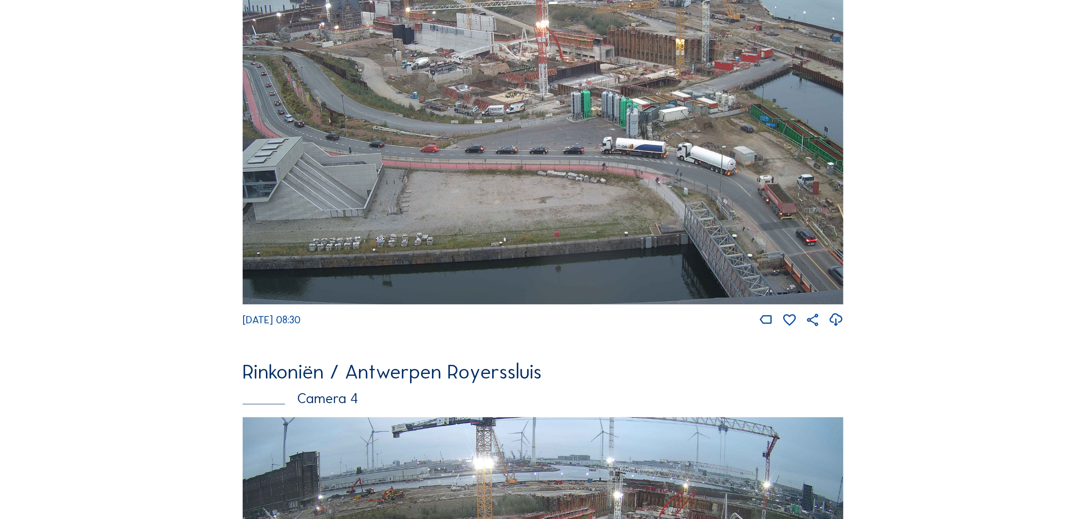
click at [664, 129] on img at bounding box center [543, 136] width 601 height 338
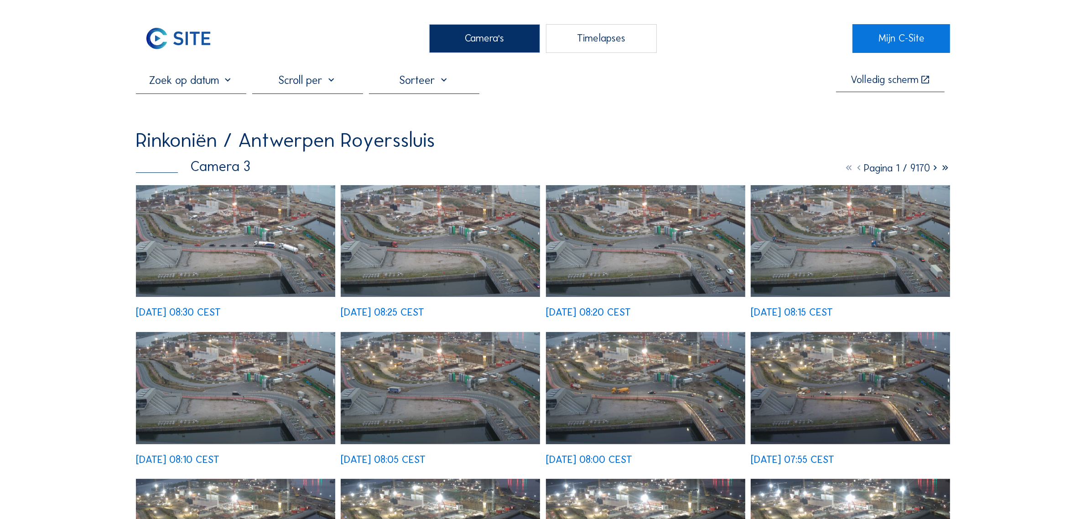
click at [254, 286] on img at bounding box center [235, 241] width 199 height 112
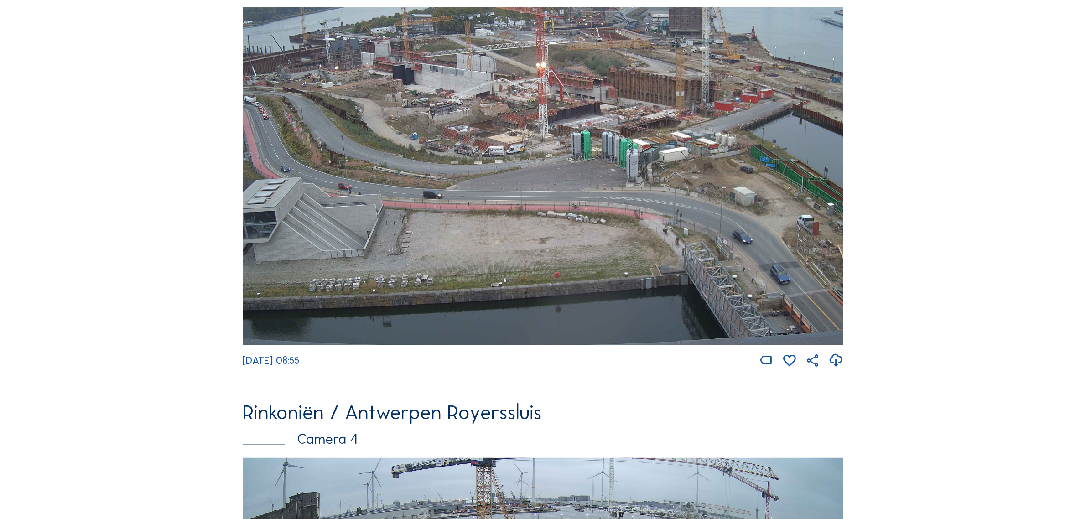
scroll to position [1882, 0]
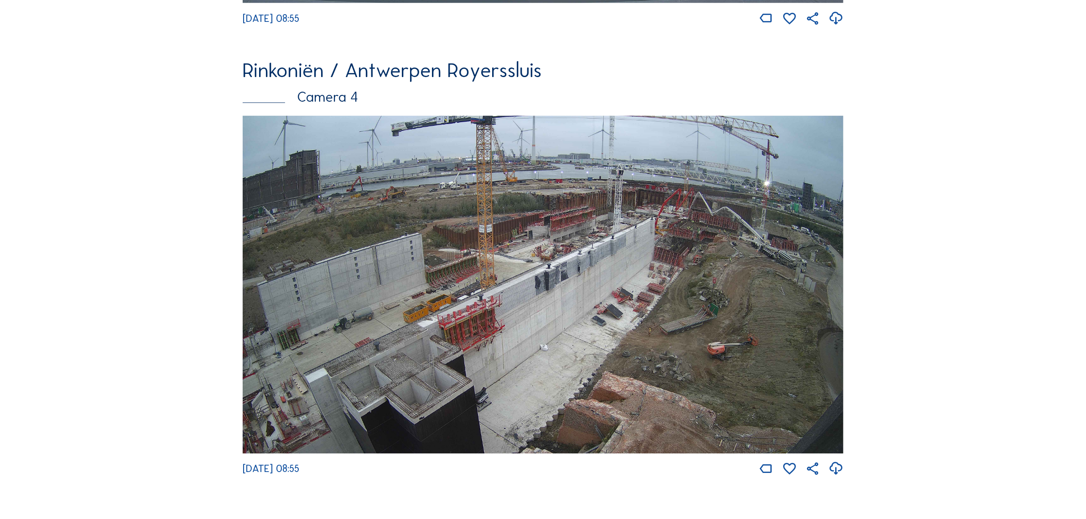
click at [669, 281] on img at bounding box center [543, 285] width 601 height 338
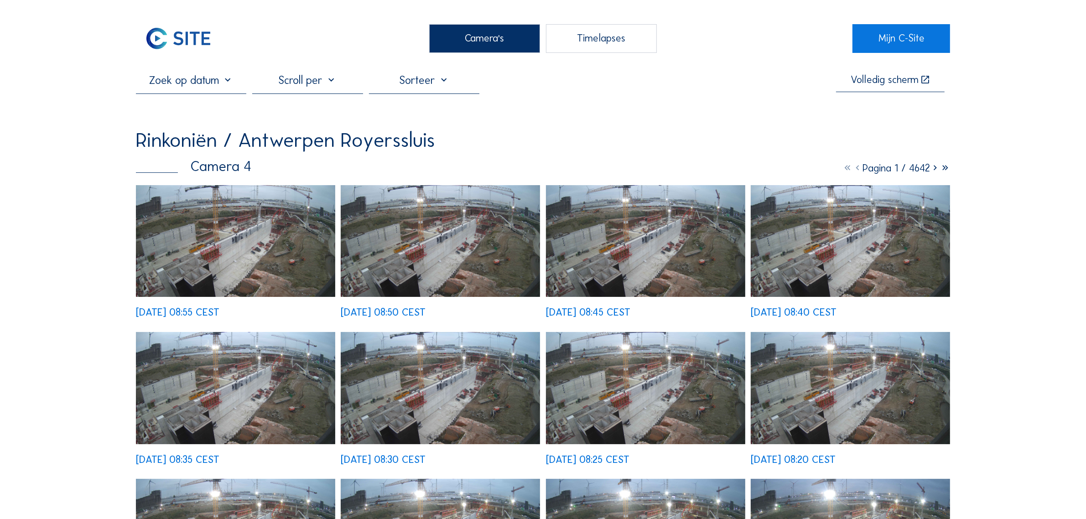
click at [233, 226] on img at bounding box center [235, 241] width 199 height 112
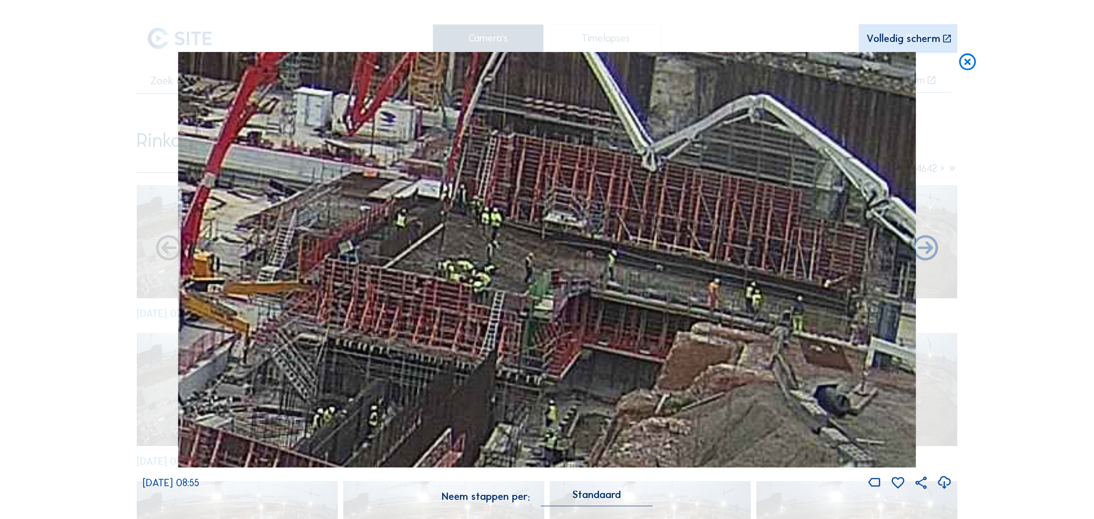
drag, startPoint x: 769, startPoint y: 150, endPoint x: 603, endPoint y: 258, distance: 197.6
click at [603, 258] on img at bounding box center [547, 259] width 738 height 415
